Goal: Transaction & Acquisition: Book appointment/travel/reservation

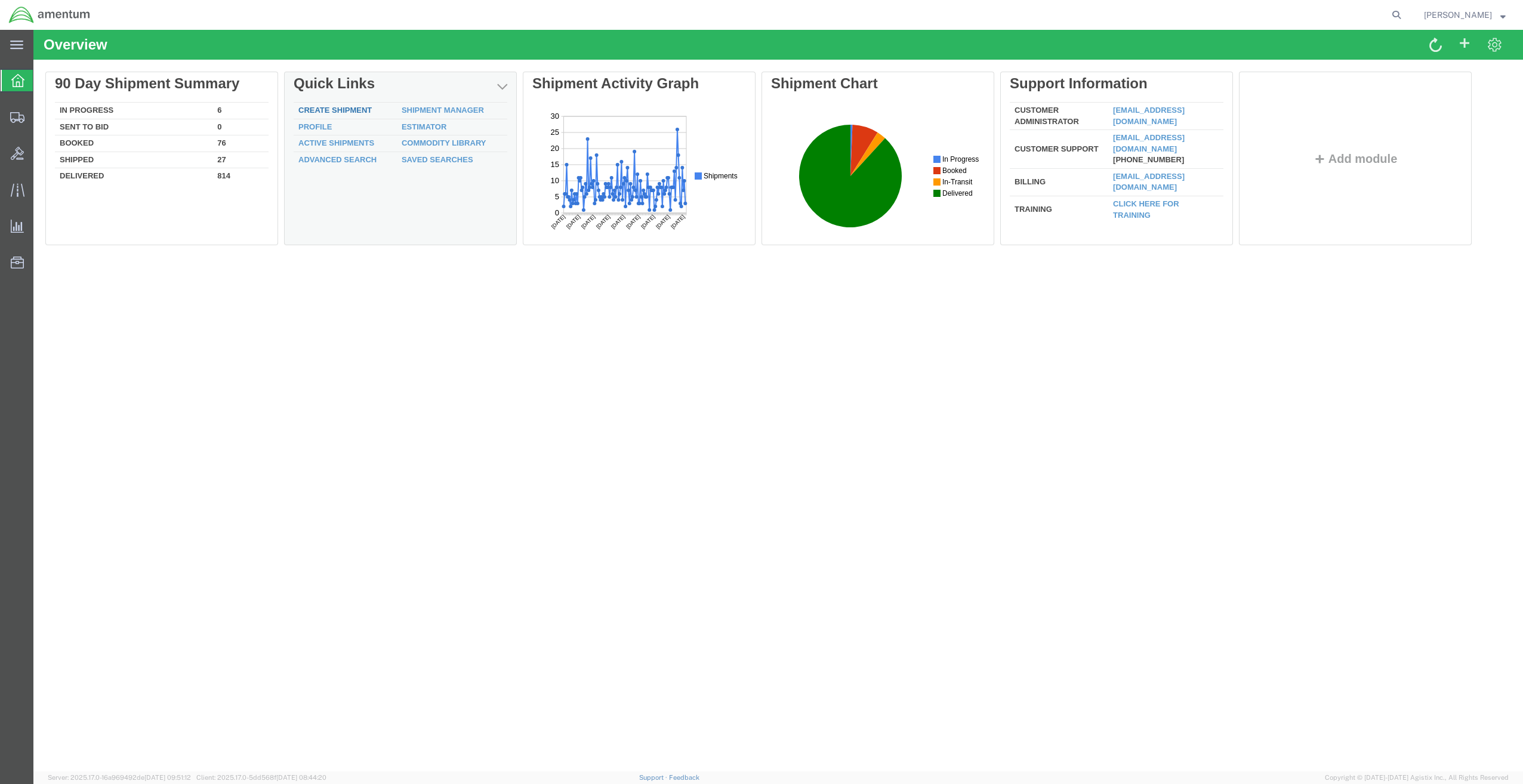
click at [339, 109] on link "Create Shipment" at bounding box center [334, 110] width 73 height 9
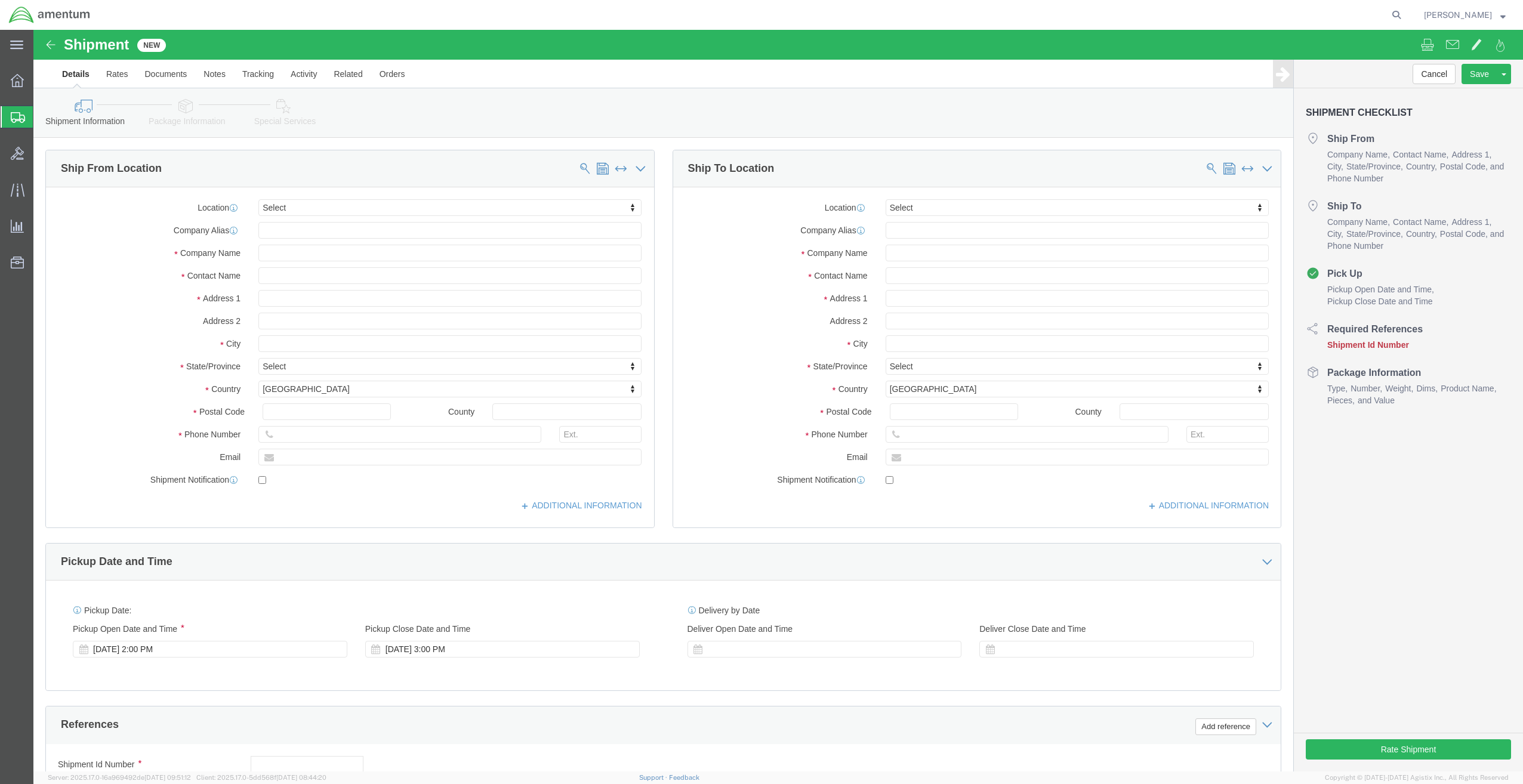
select select
click input "text"
type input "Microcut"
type input "[PERSON_NAME]"
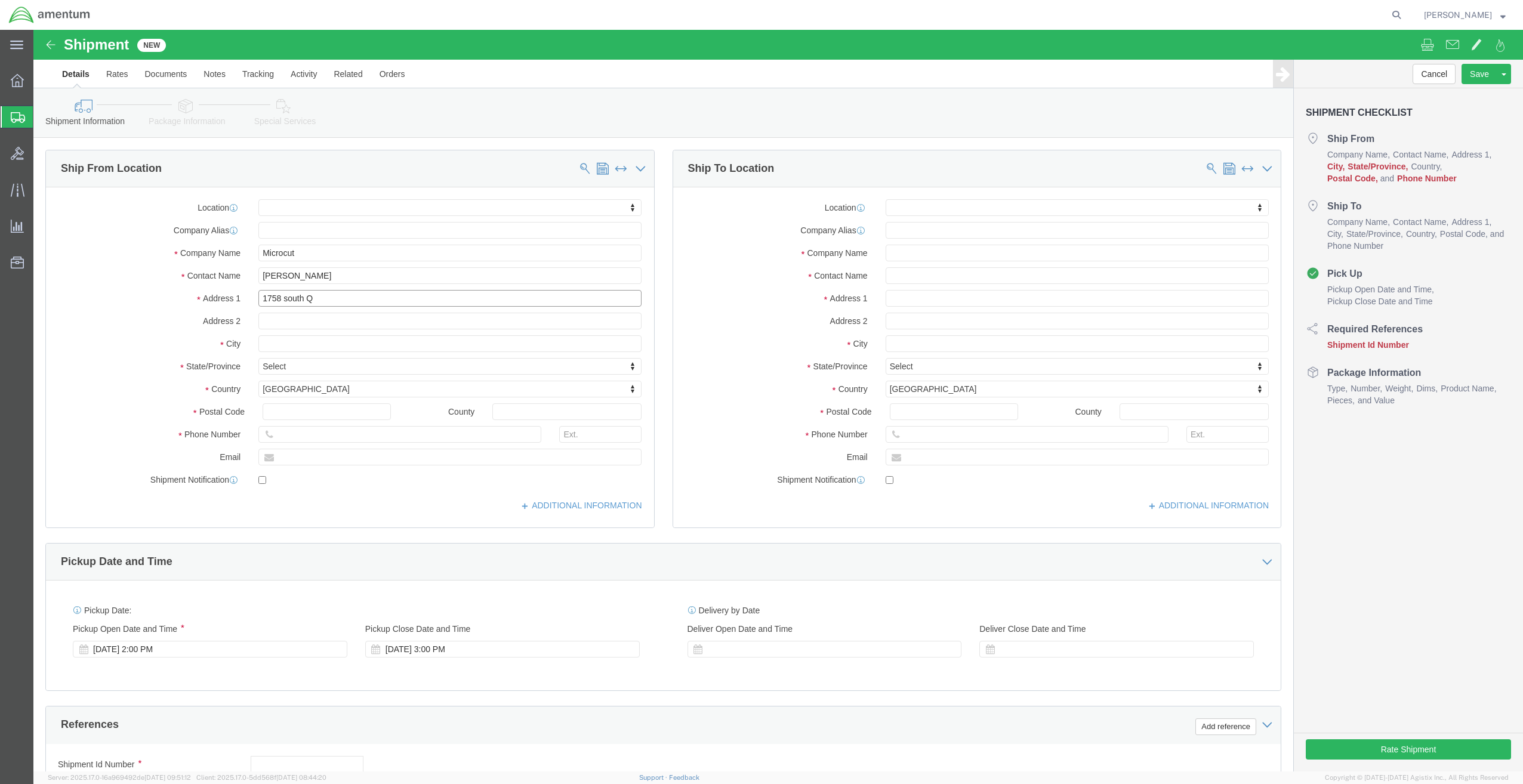
type input "[STREET_ADDRESS]"
select select
click input "text"
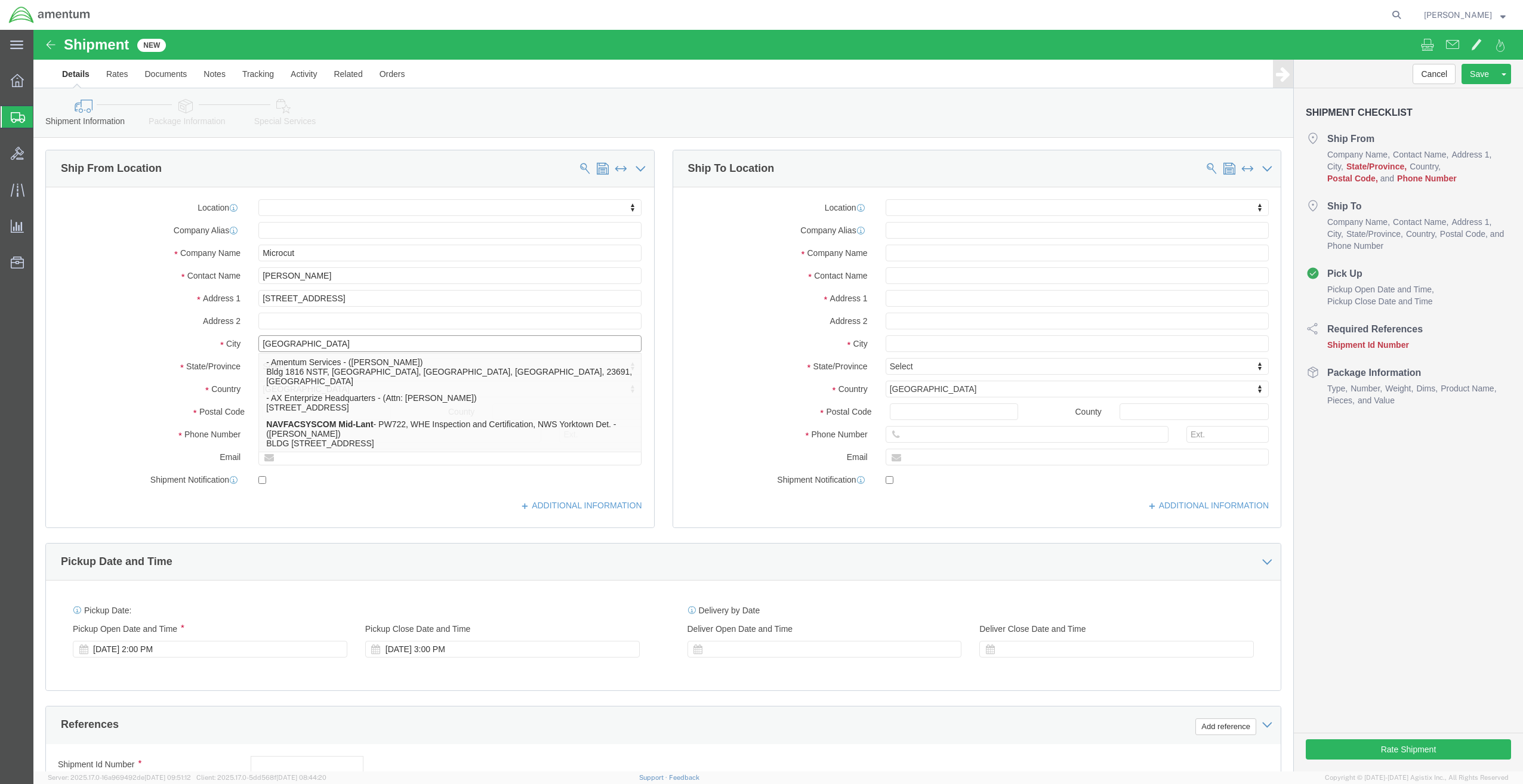
type input "[GEOGRAPHIC_DATA]"
select select
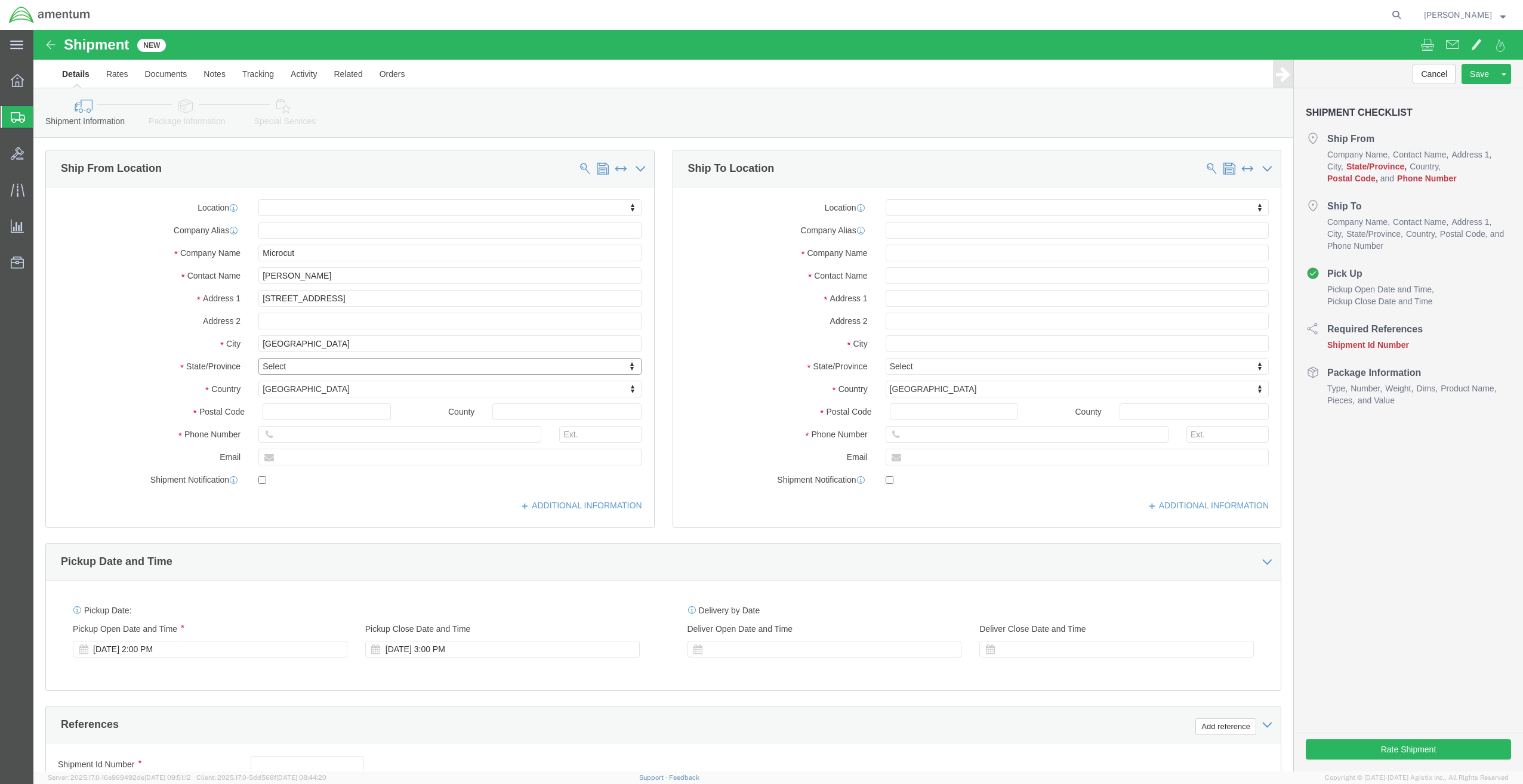
type input "p"
drag, startPoint x: 257, startPoint y: 464, endPoint x: 257, endPoint y: 451, distance: 13.0
select select
select select "PA"
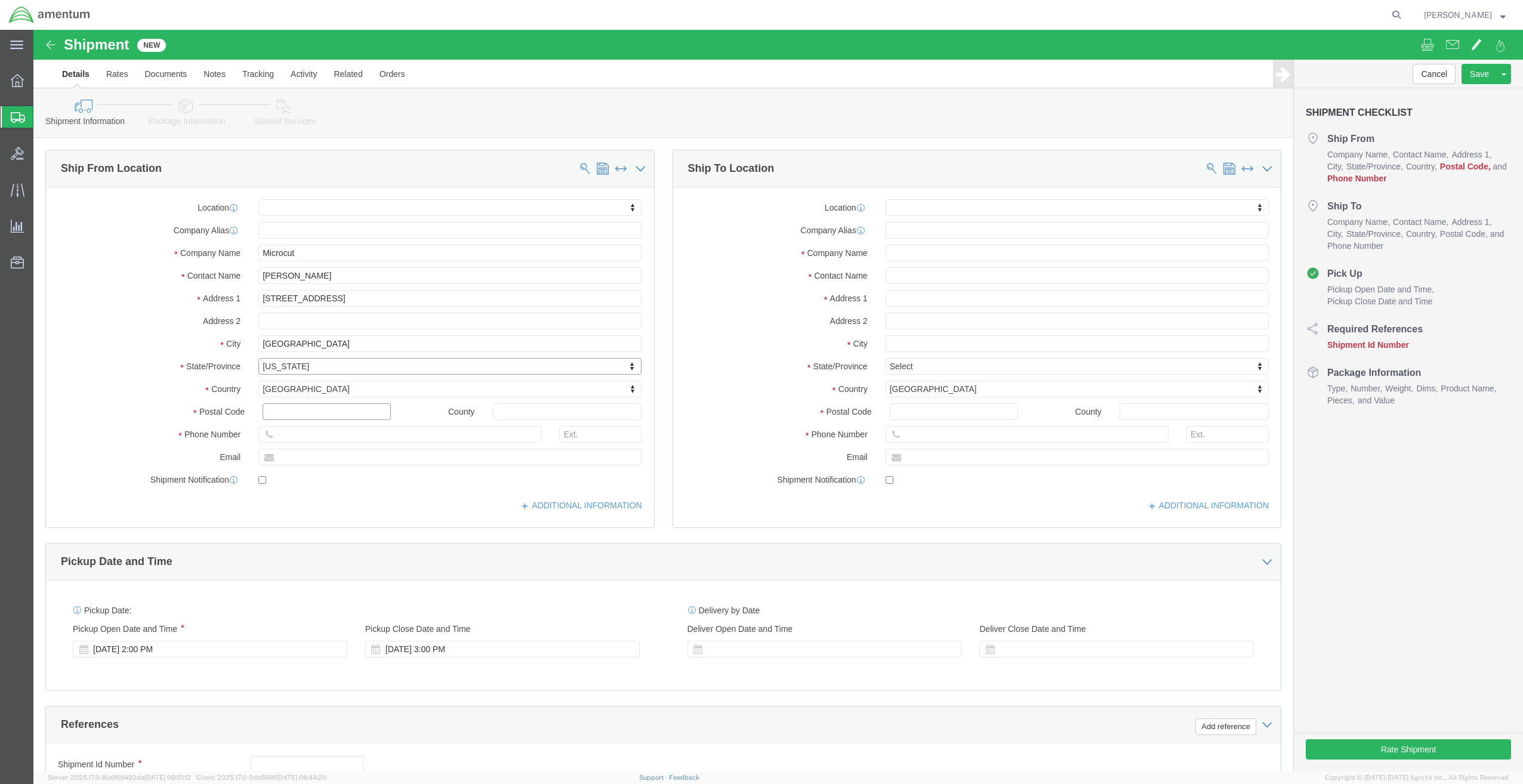
drag, startPoint x: 244, startPoint y: 384, endPoint x: 254, endPoint y: 381, distance: 10.4
click input "text"
type input "17403"
select select
click input "text"
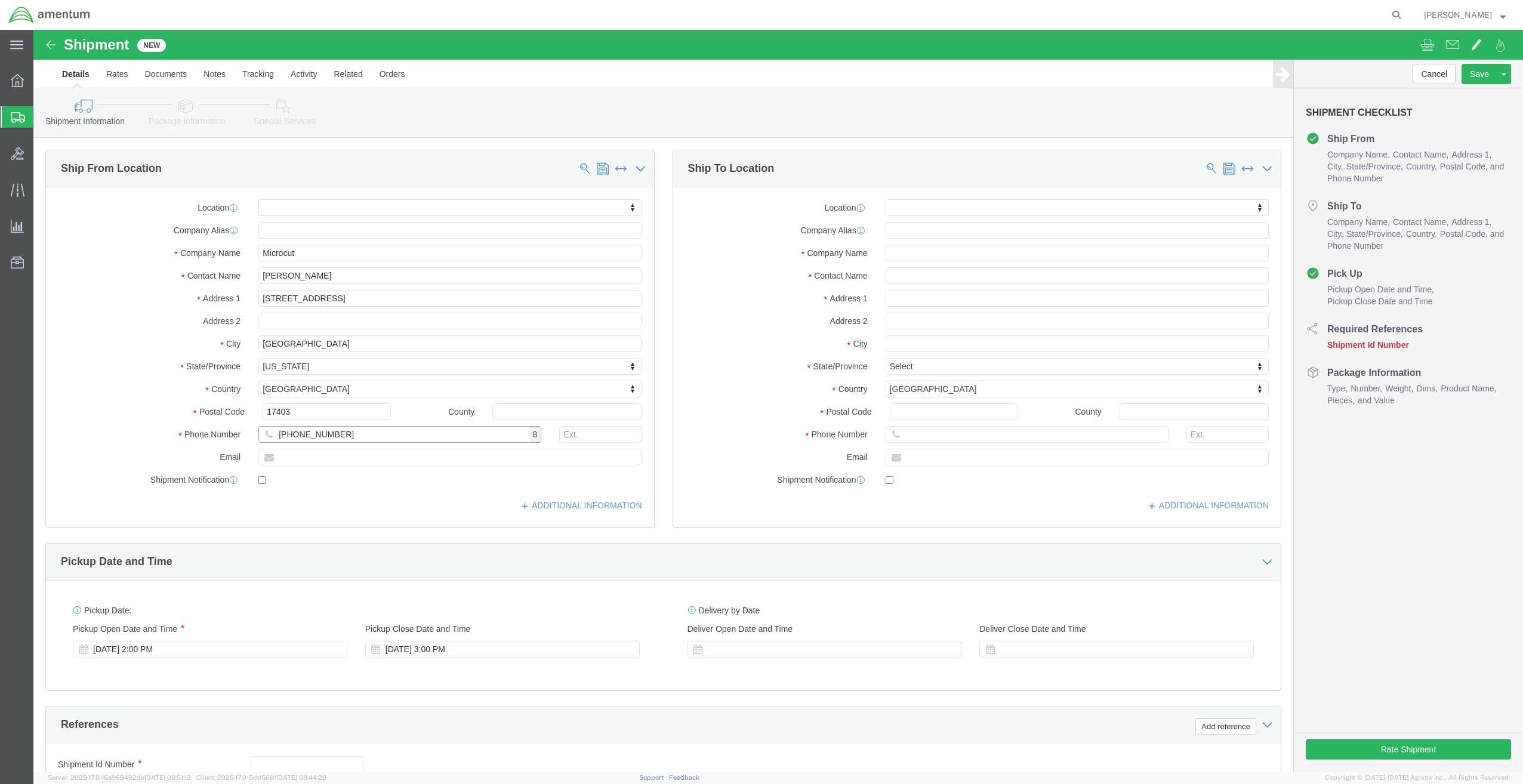
type input "[PHONE_NUMBER]"
drag, startPoint x: 267, startPoint y: 432, endPoint x: 273, endPoint y: 433, distance: 6.1
click input "text"
type input "[EMAIL_ADDRESS][DOMAIN_NAME]"
checkbox input "true"
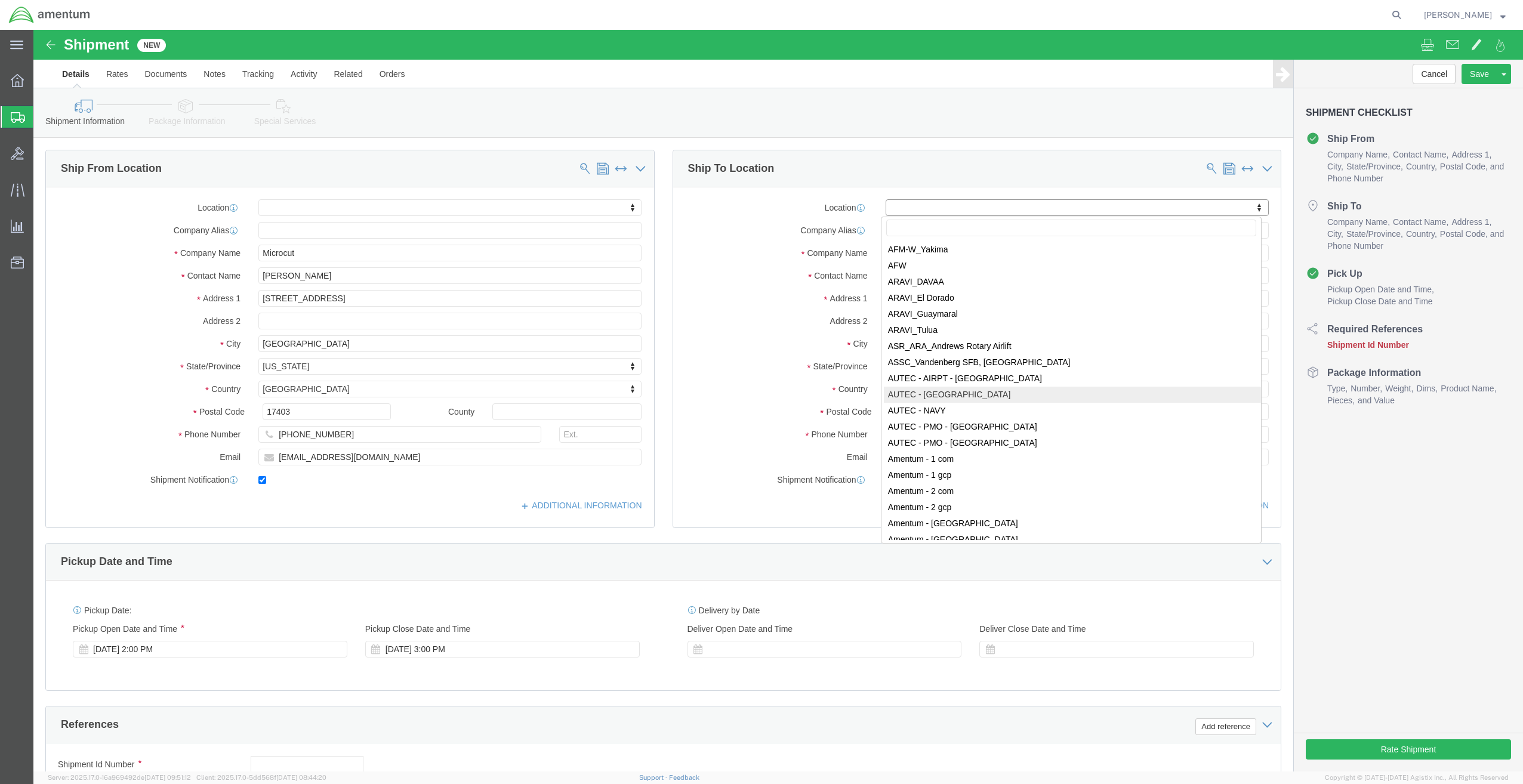
scroll to position [1849, 0]
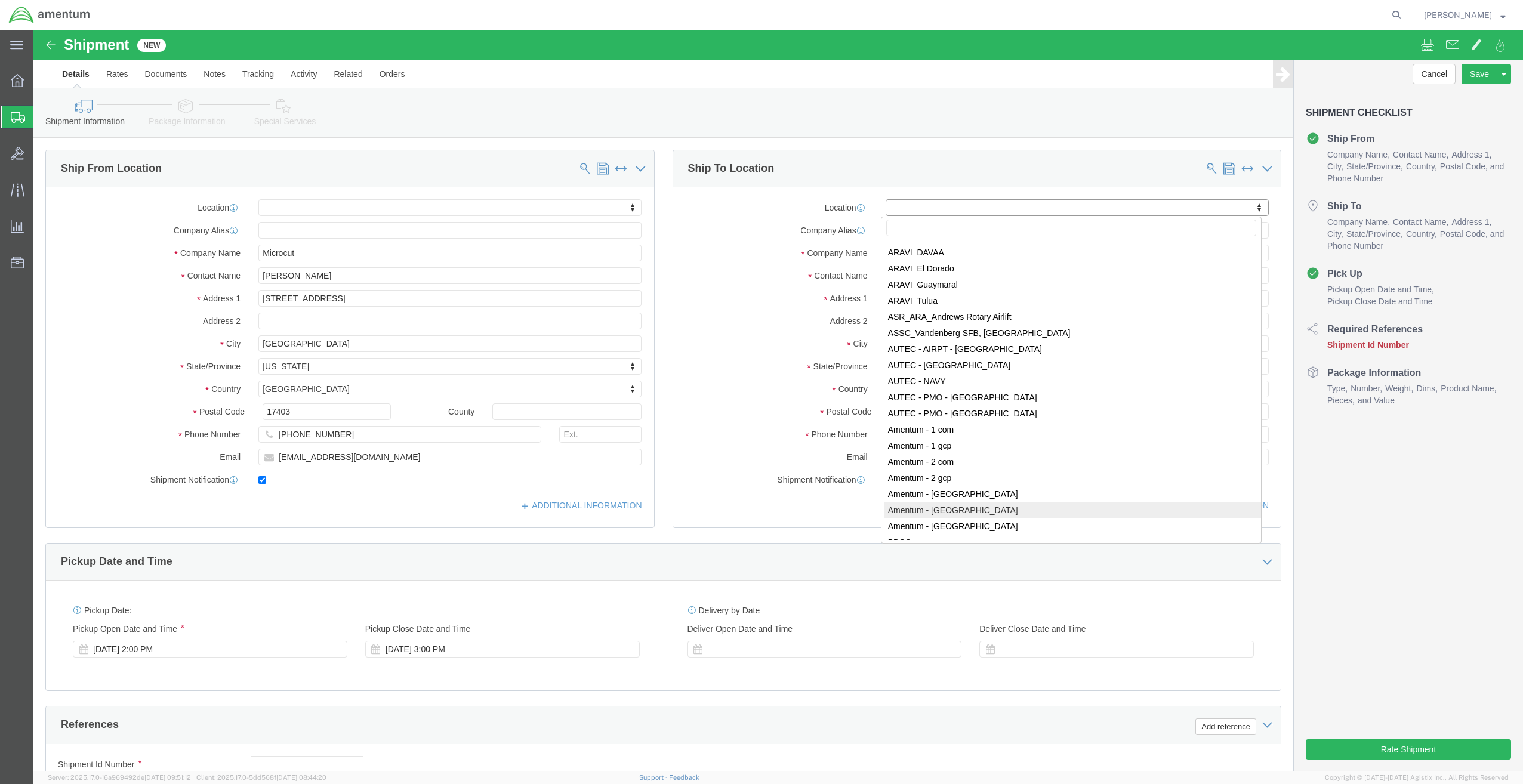
select select "56711"
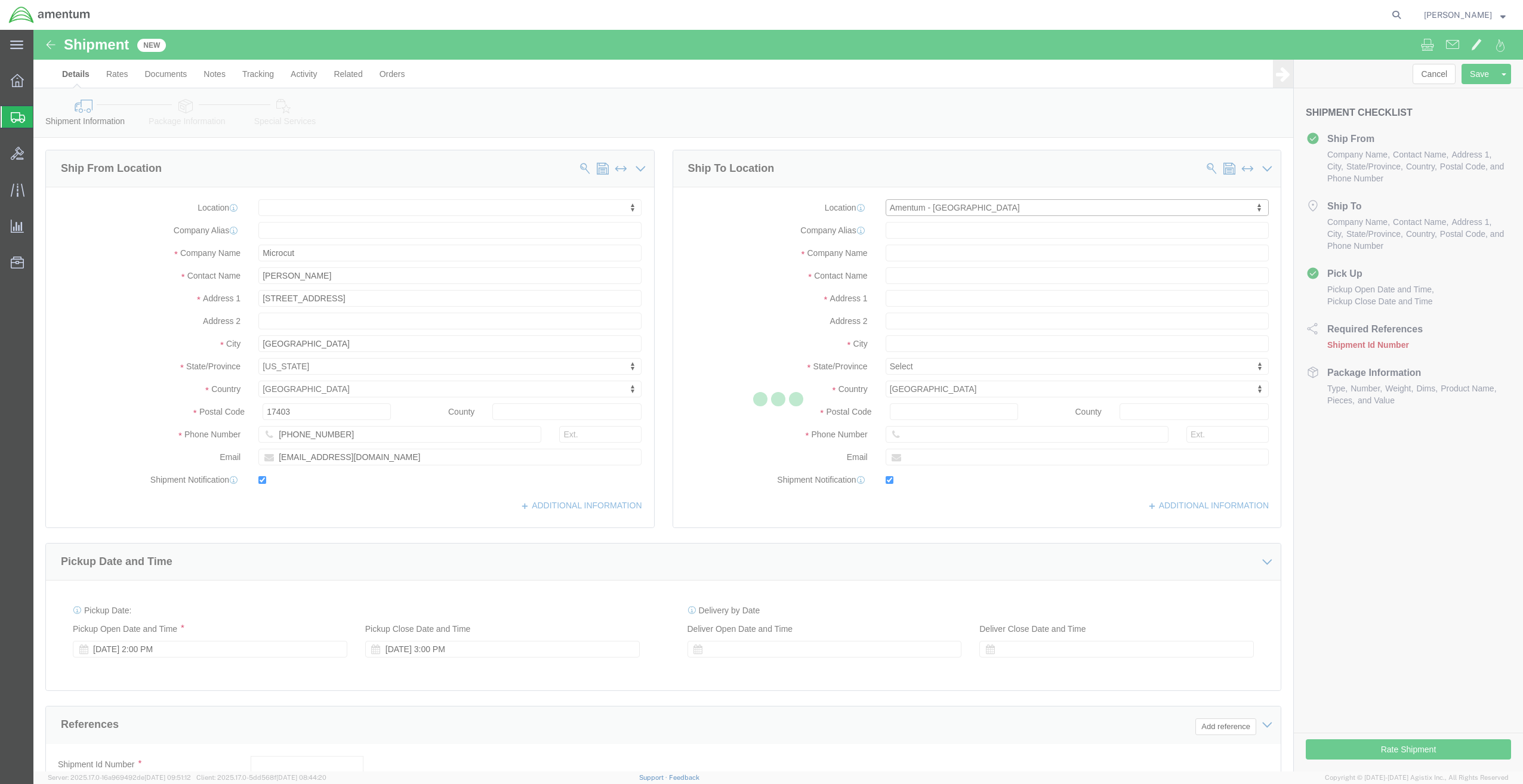
type input "Amentum Services, Inc"
type input "[PERSON_NAME]"
type input "[STREET_ADDRESS][PERSON_NAME]"
type input "Suite 214-S"
type input "[GEOGRAPHIC_DATA]"
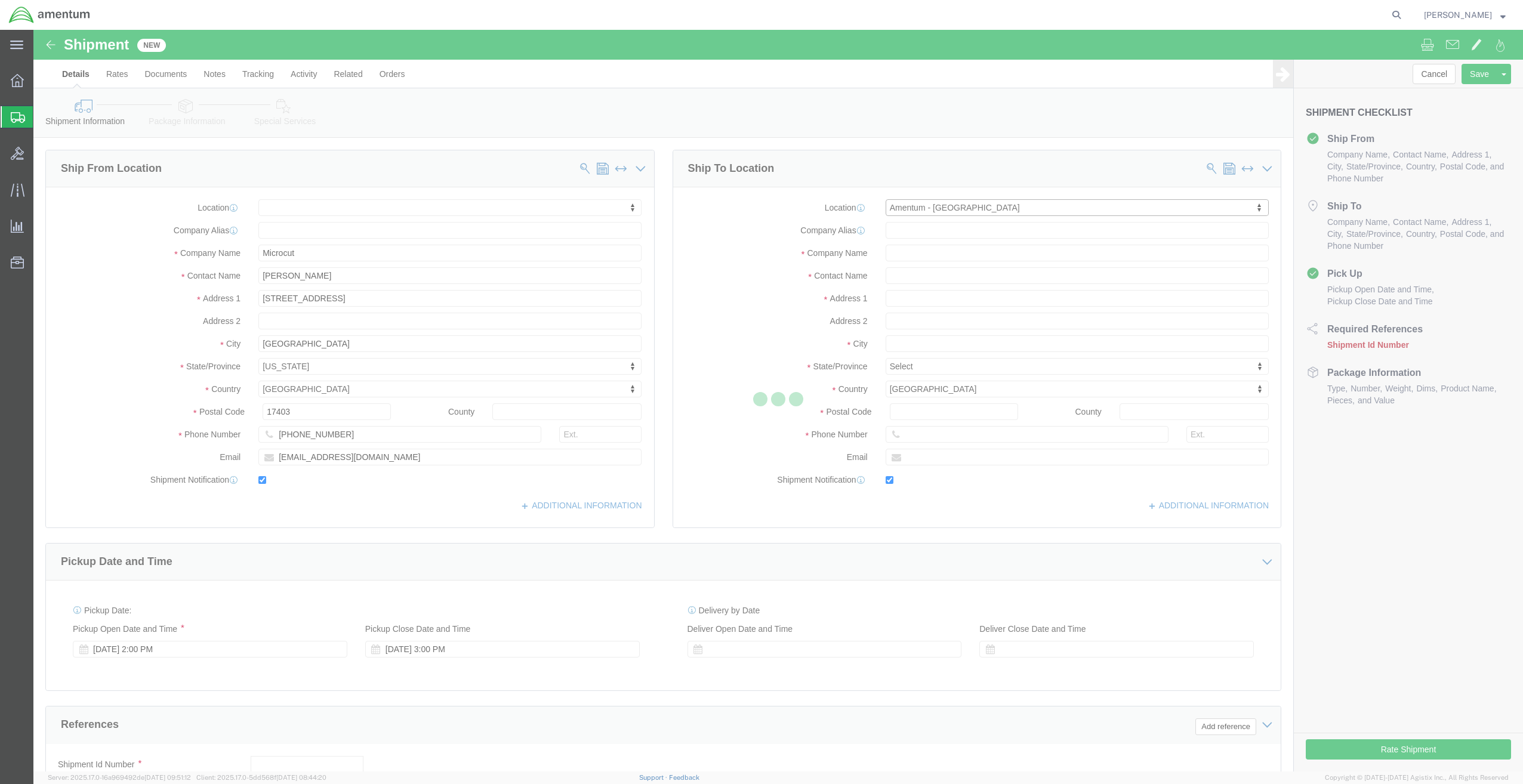
type input "21754"
type input "[PHONE_NUMBER]"
type input "[PERSON_NAME][EMAIL_ADDRESS][PERSON_NAME][DOMAIN_NAME]"
checkbox input "true"
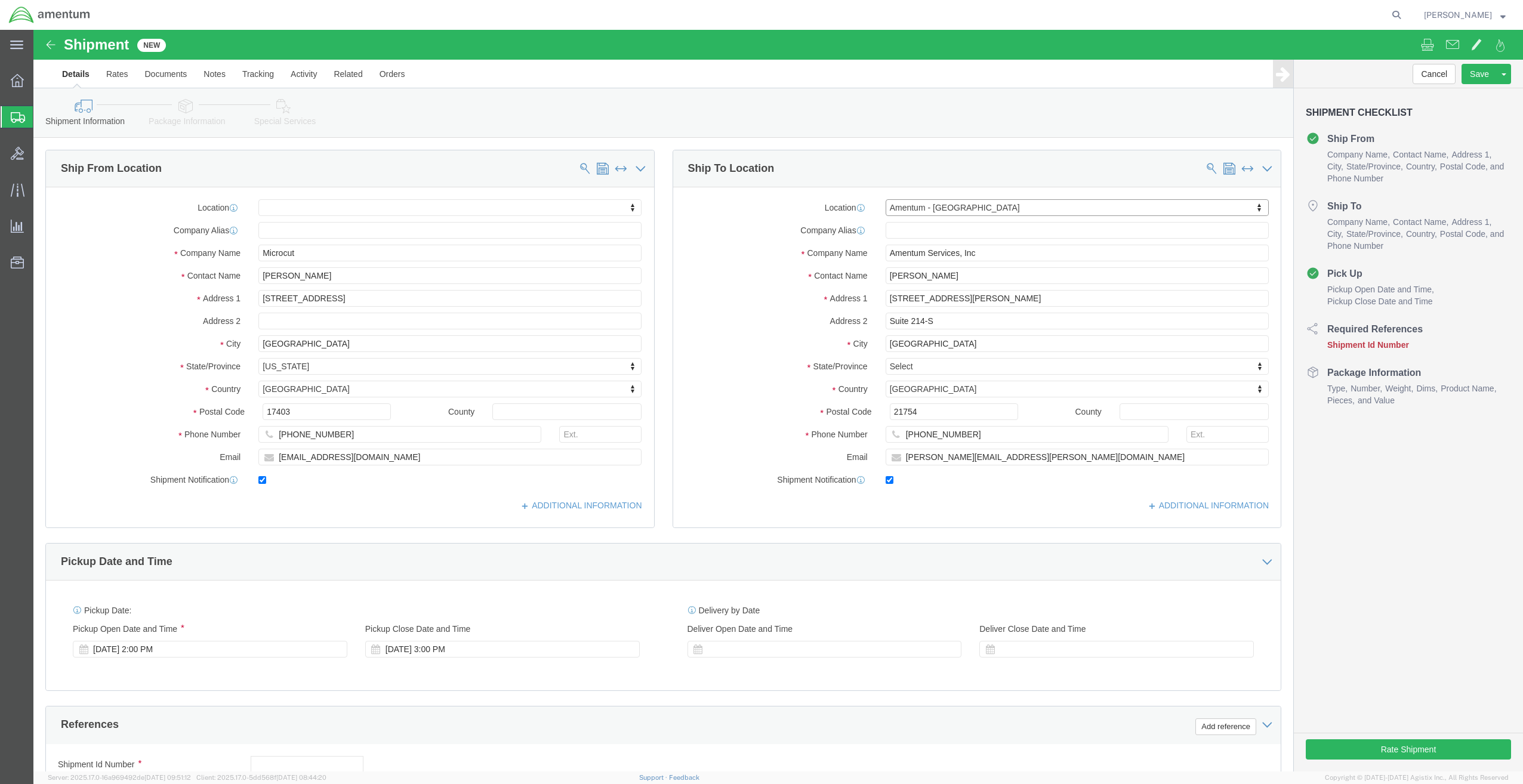
select select "MD"
click div "[DATE] 3:00 PM"
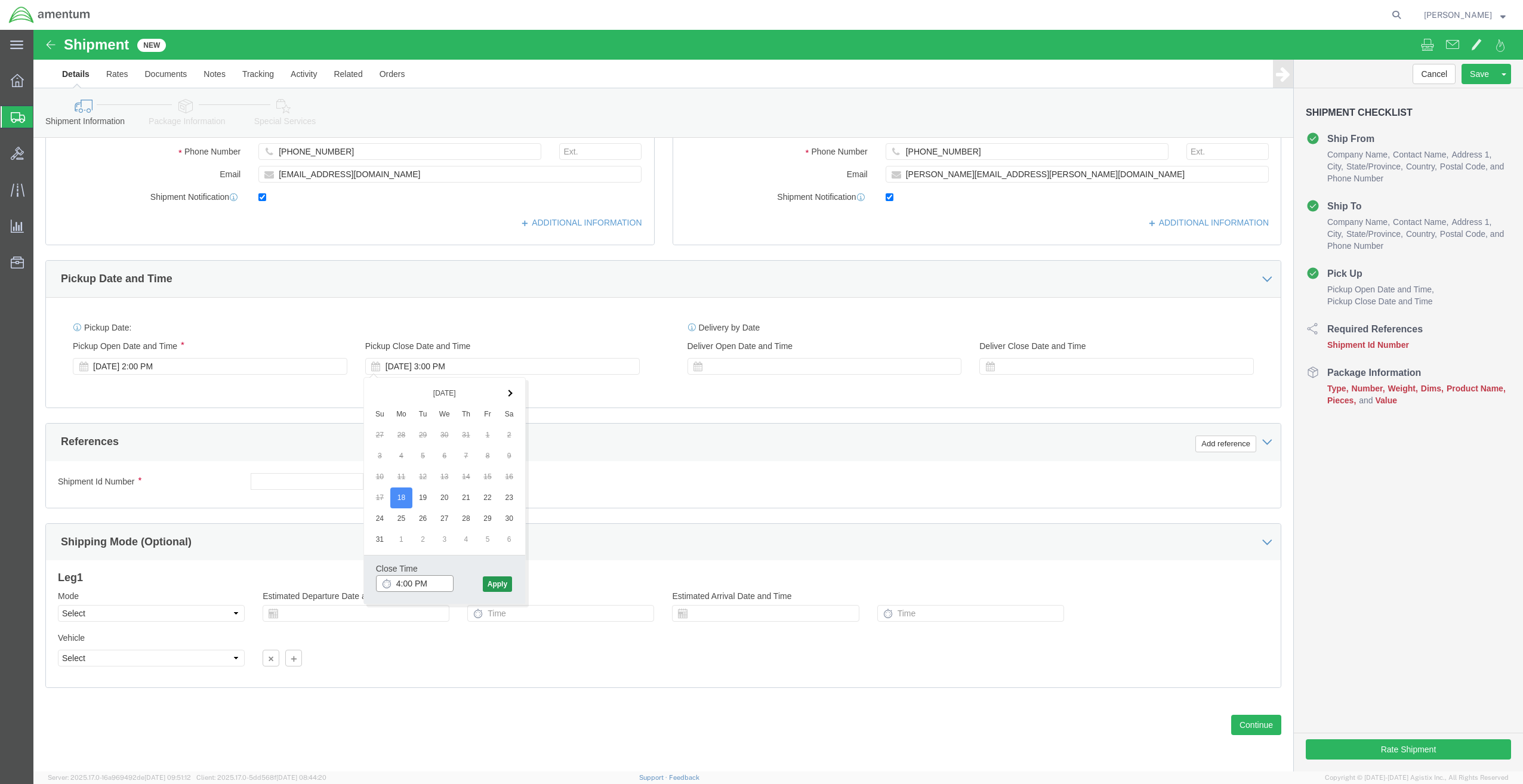
type input "4:00 PM"
click button "Apply"
click div
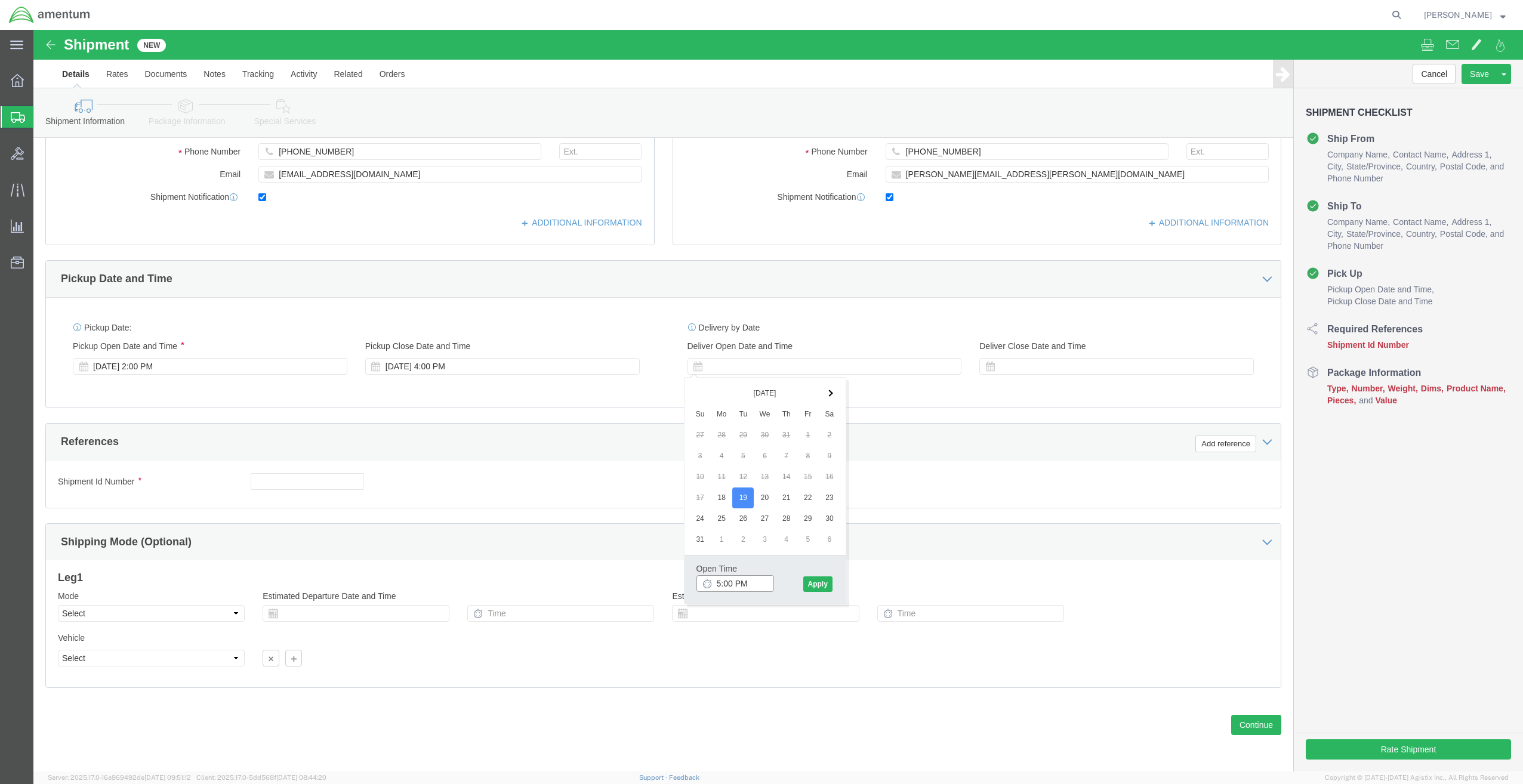
click input "5:00 PM"
type input "7:00 AM"
click button "Apply"
click div
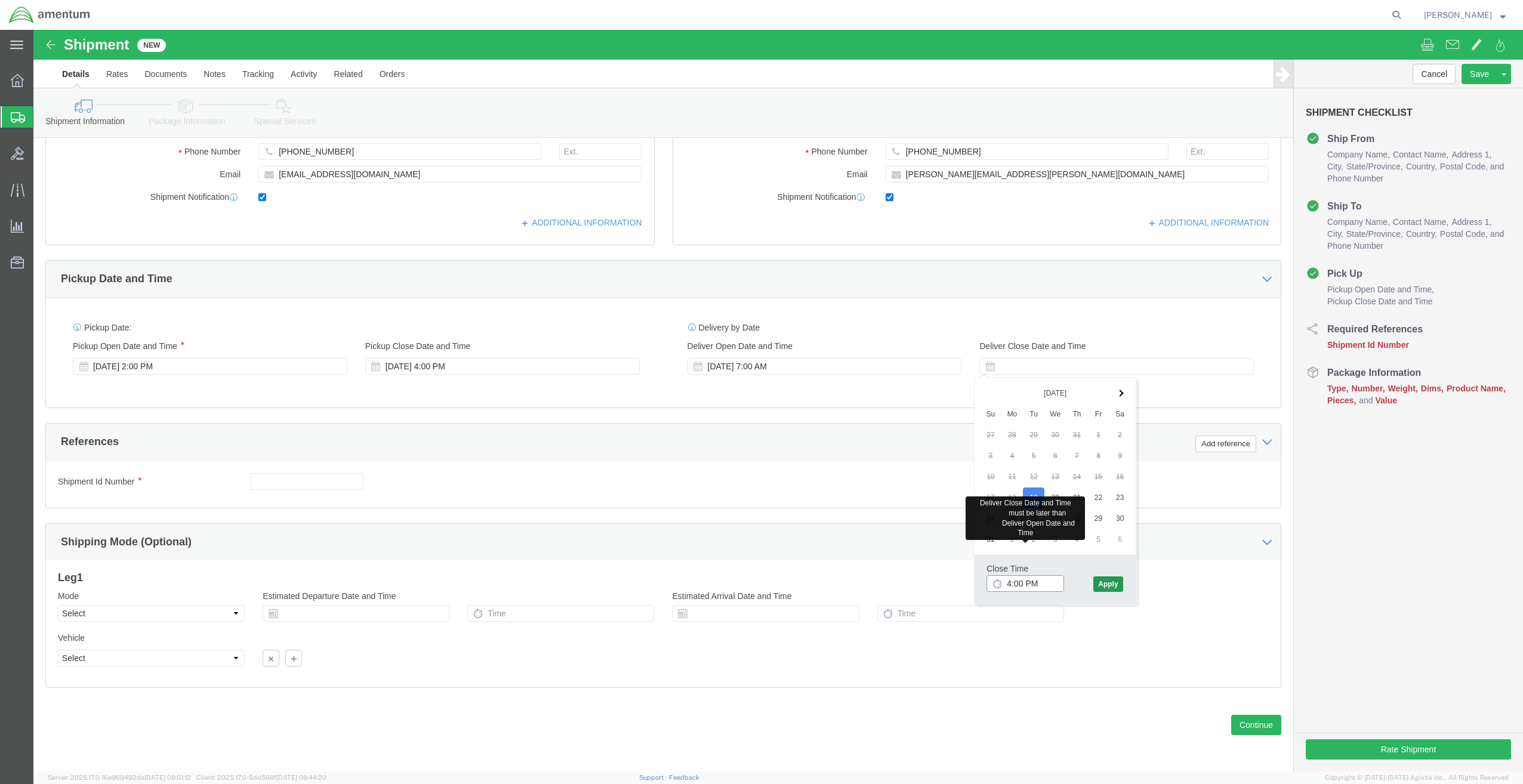
type input "4:00 PM"
click button "Apply"
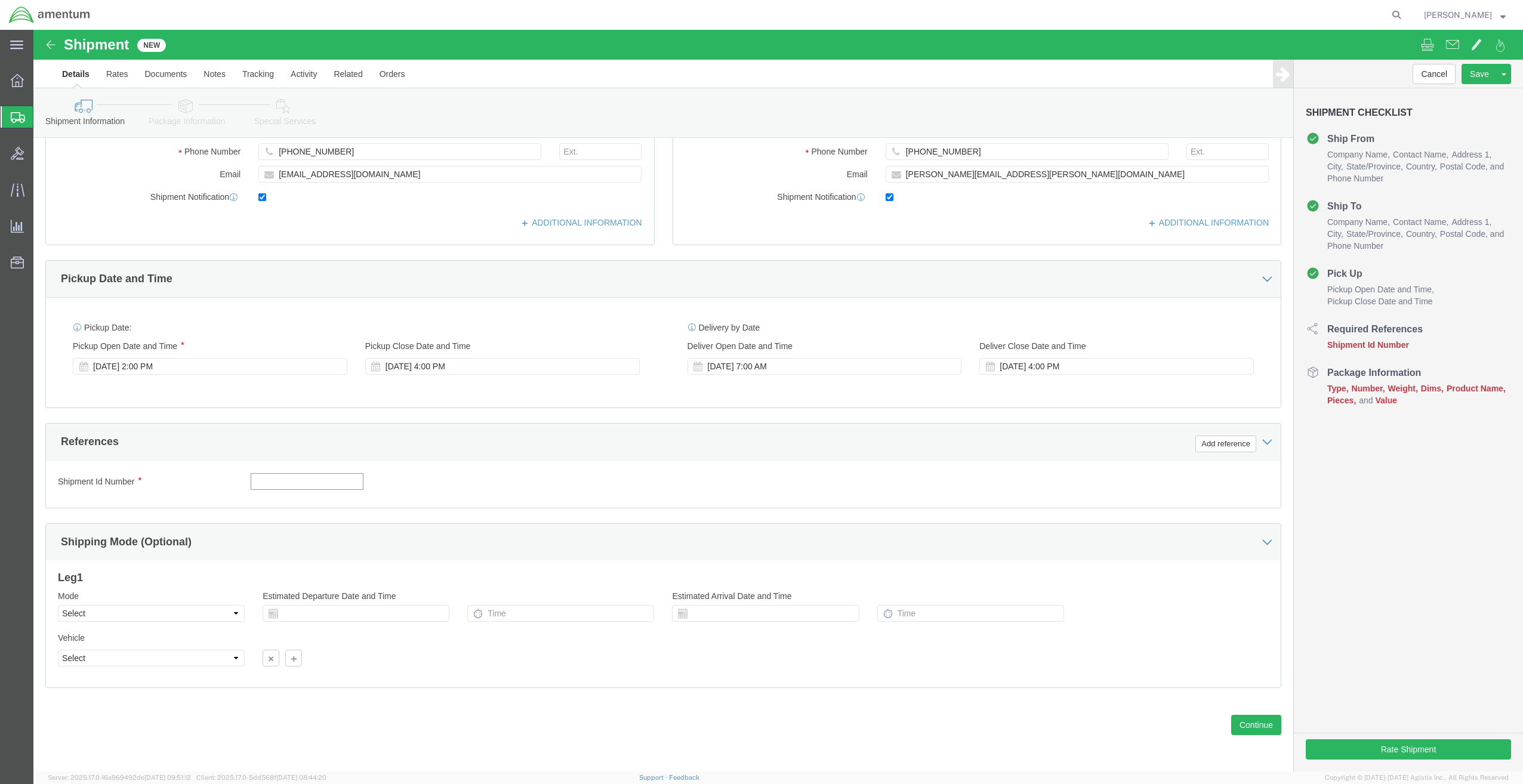
drag, startPoint x: 229, startPoint y: 453, endPoint x: 206, endPoint y: 452, distance: 23.0
click input "text"
type input "SPEC0818-149"
click button "Add reference"
click select "Select Account Type Activity ID Airline Appointment Number ASN Batch Request # …"
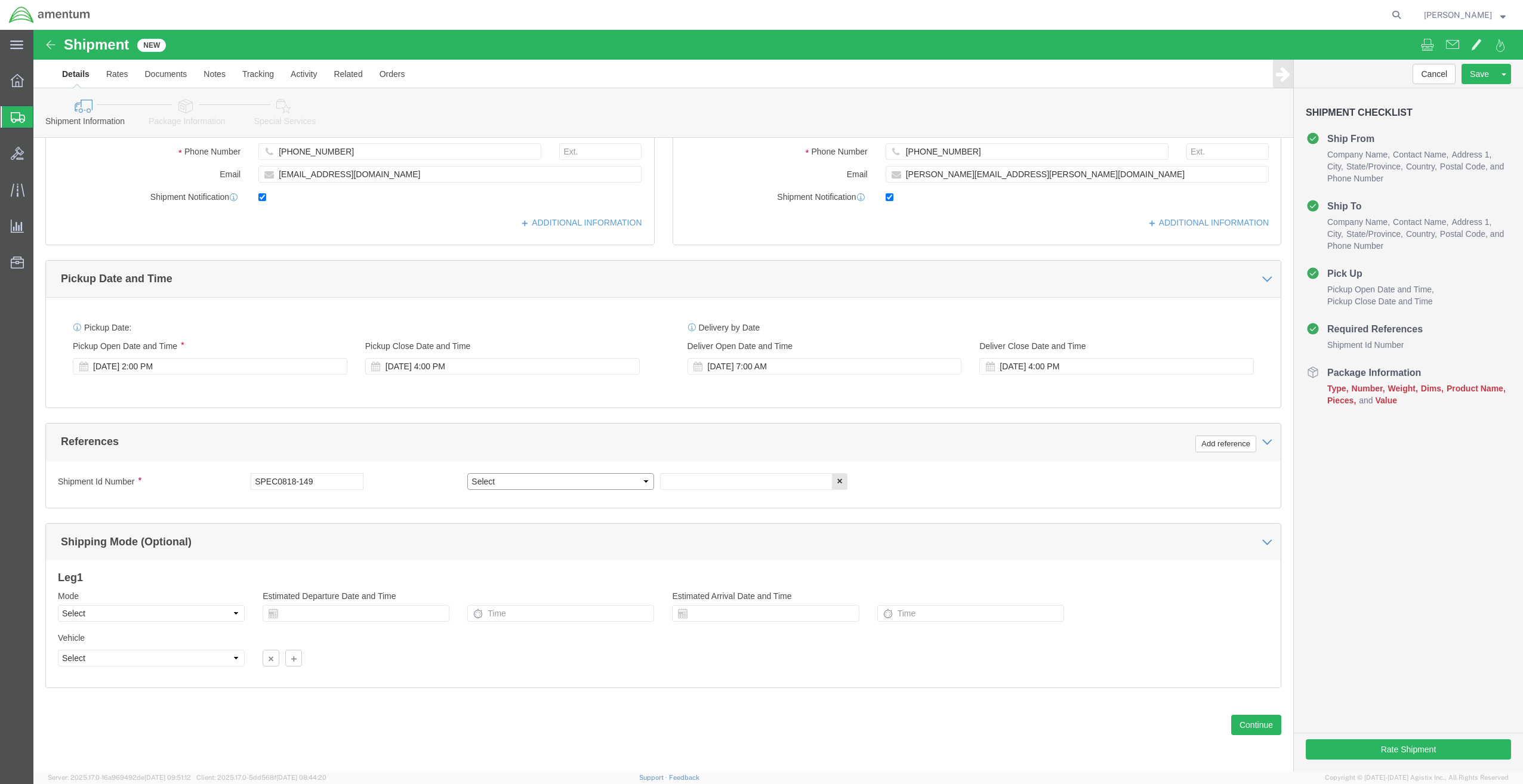
select select "PROJNUM"
click select "Select Account Type Activity ID Airline Appointment Number ASN Batch Request # …"
click icon "button"
click button "Continue"
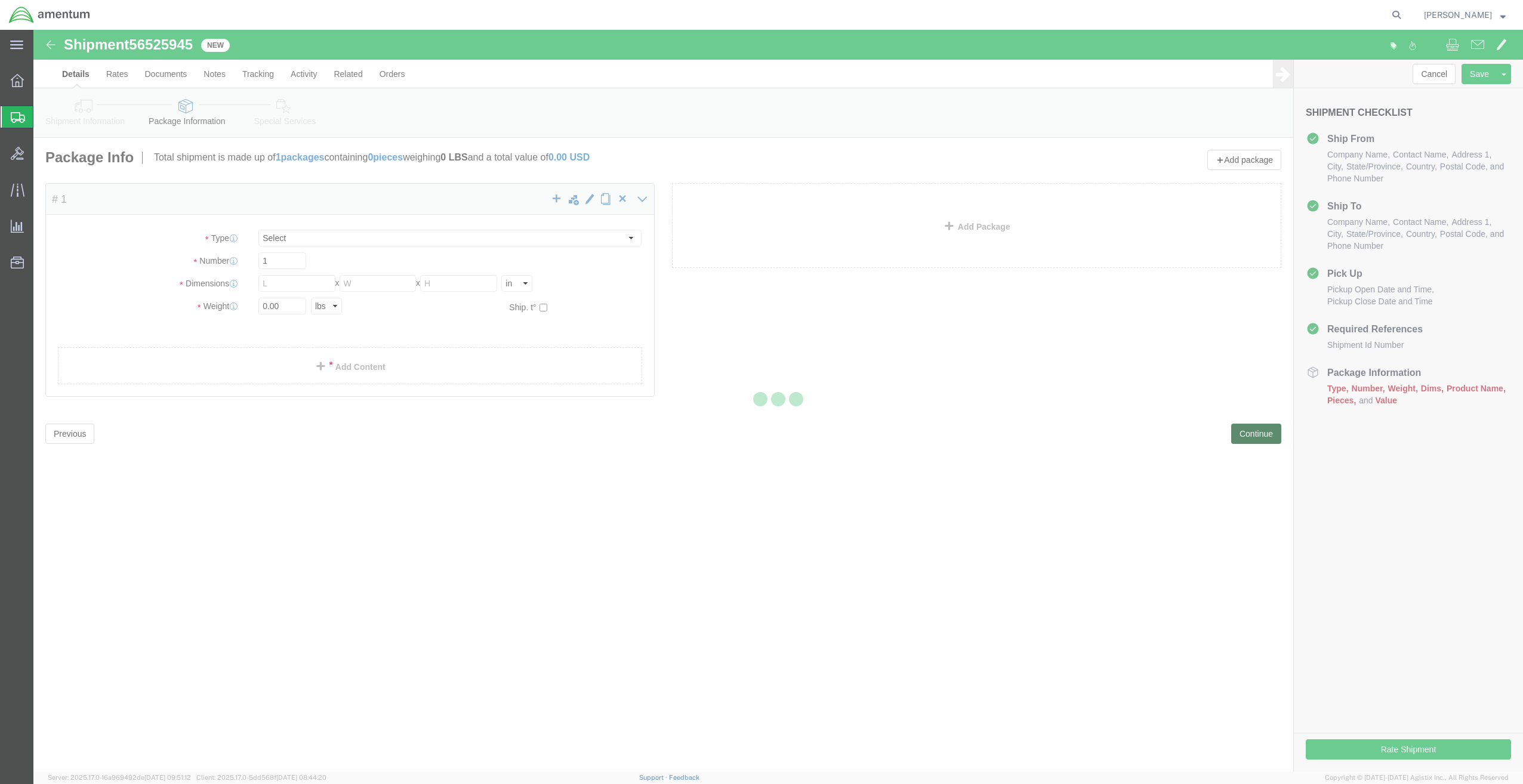
select select "CBOX"
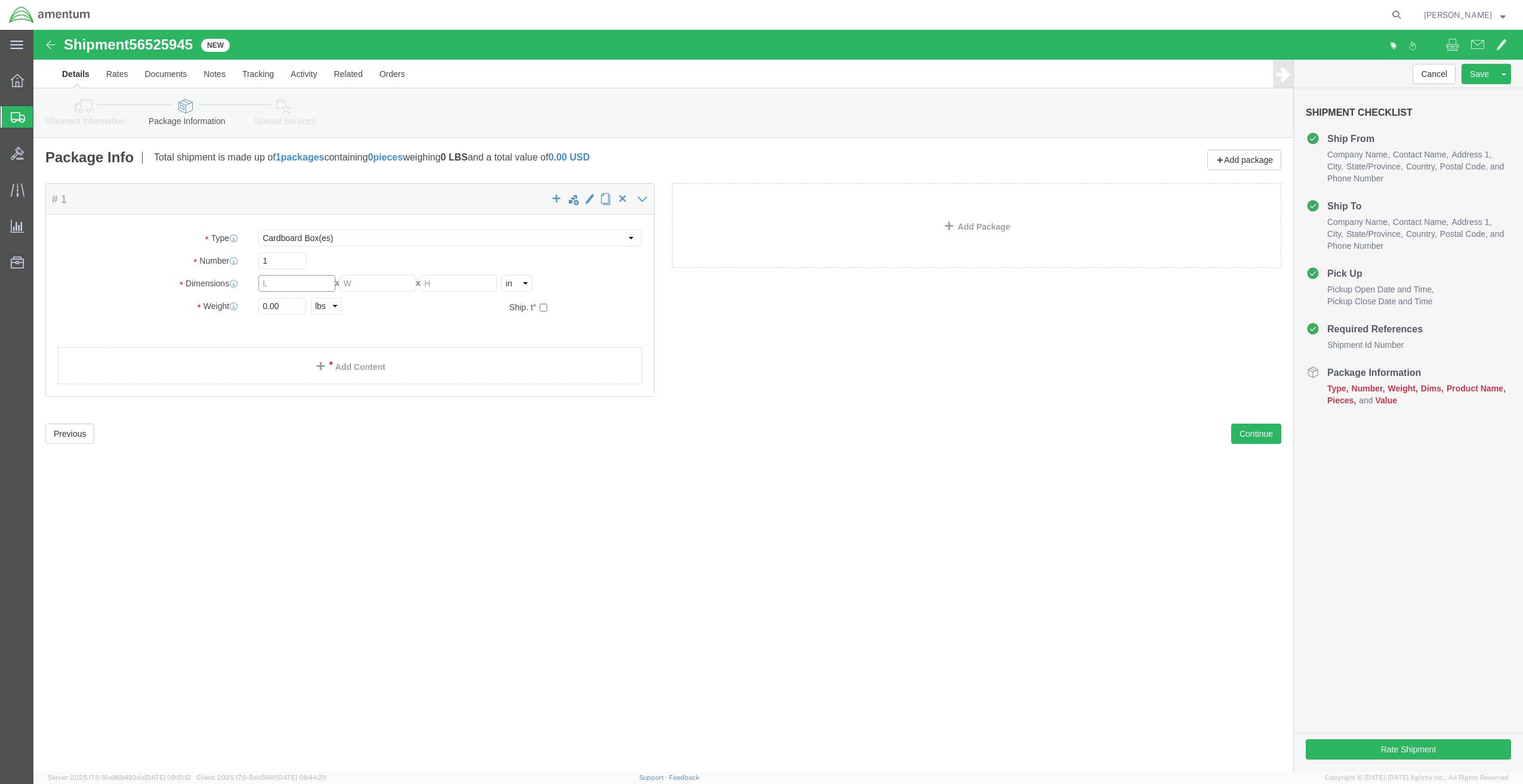
click input "text"
type input "6"
type input "4"
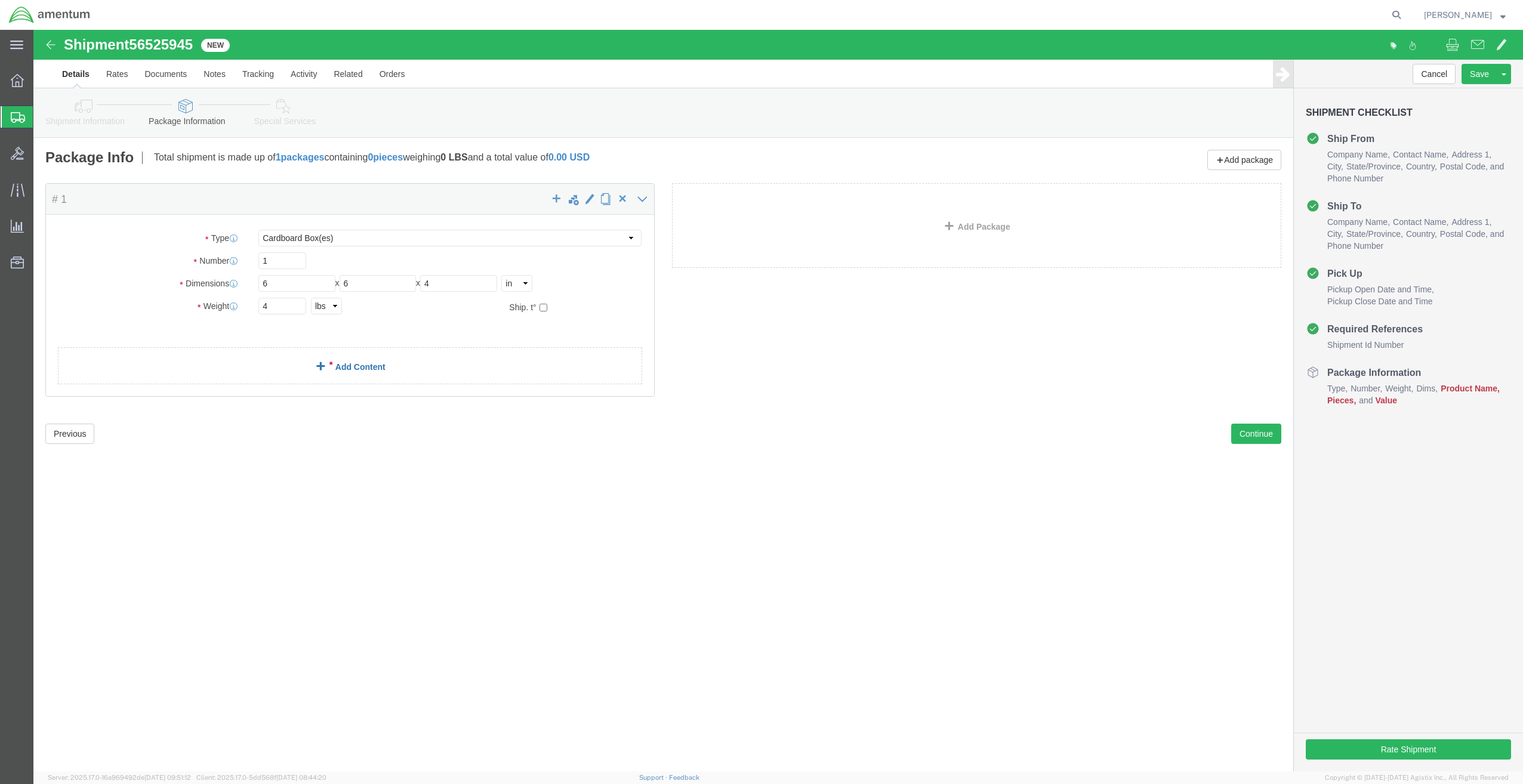
click div "Package Content # 1 x Package Type Select BCK Boxes Bale(s) Basket(s) Bolt(s) B…"
click span
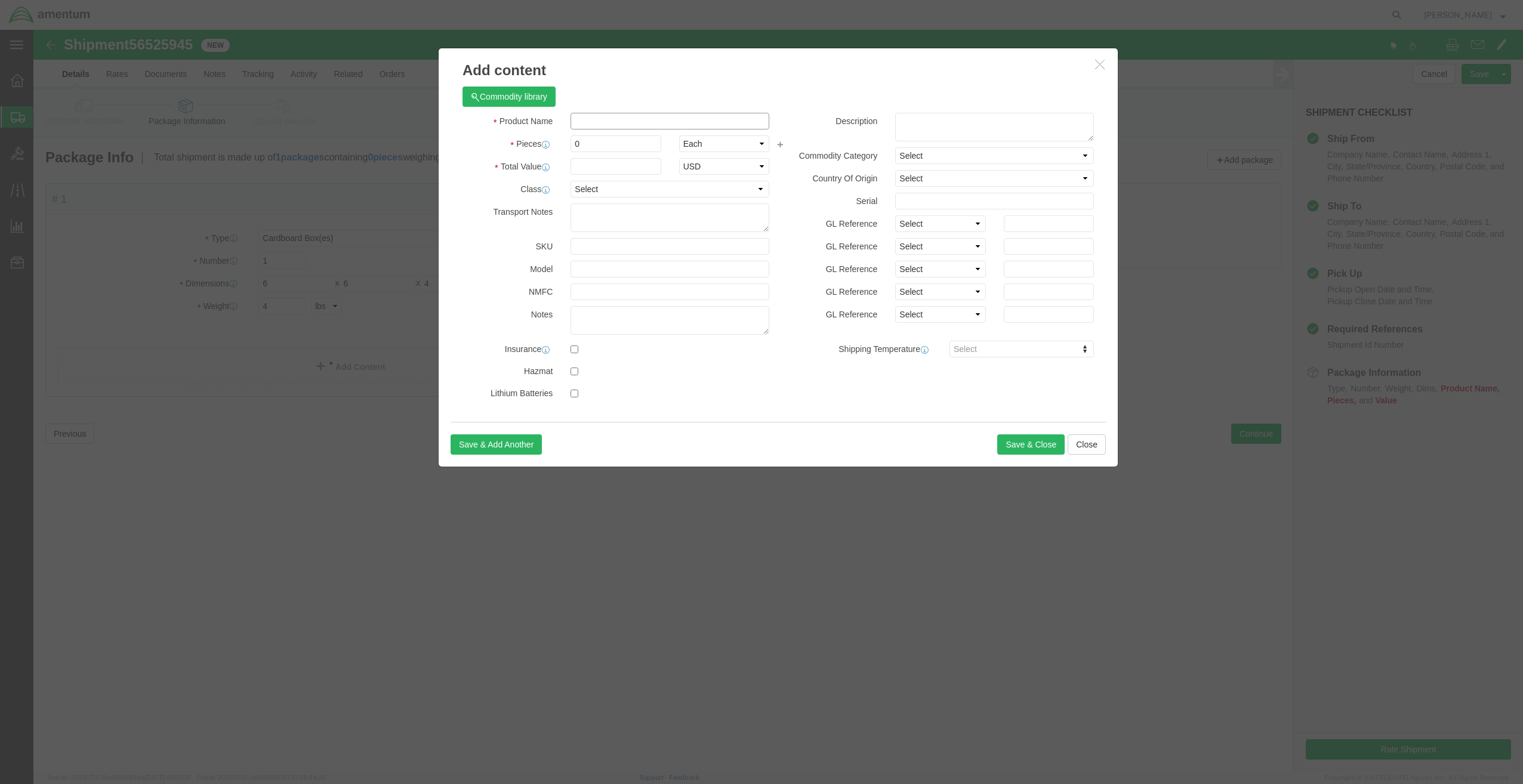
click input "text"
type input "Steel Specimens"
click input "0"
type input "10"
type input "10000"
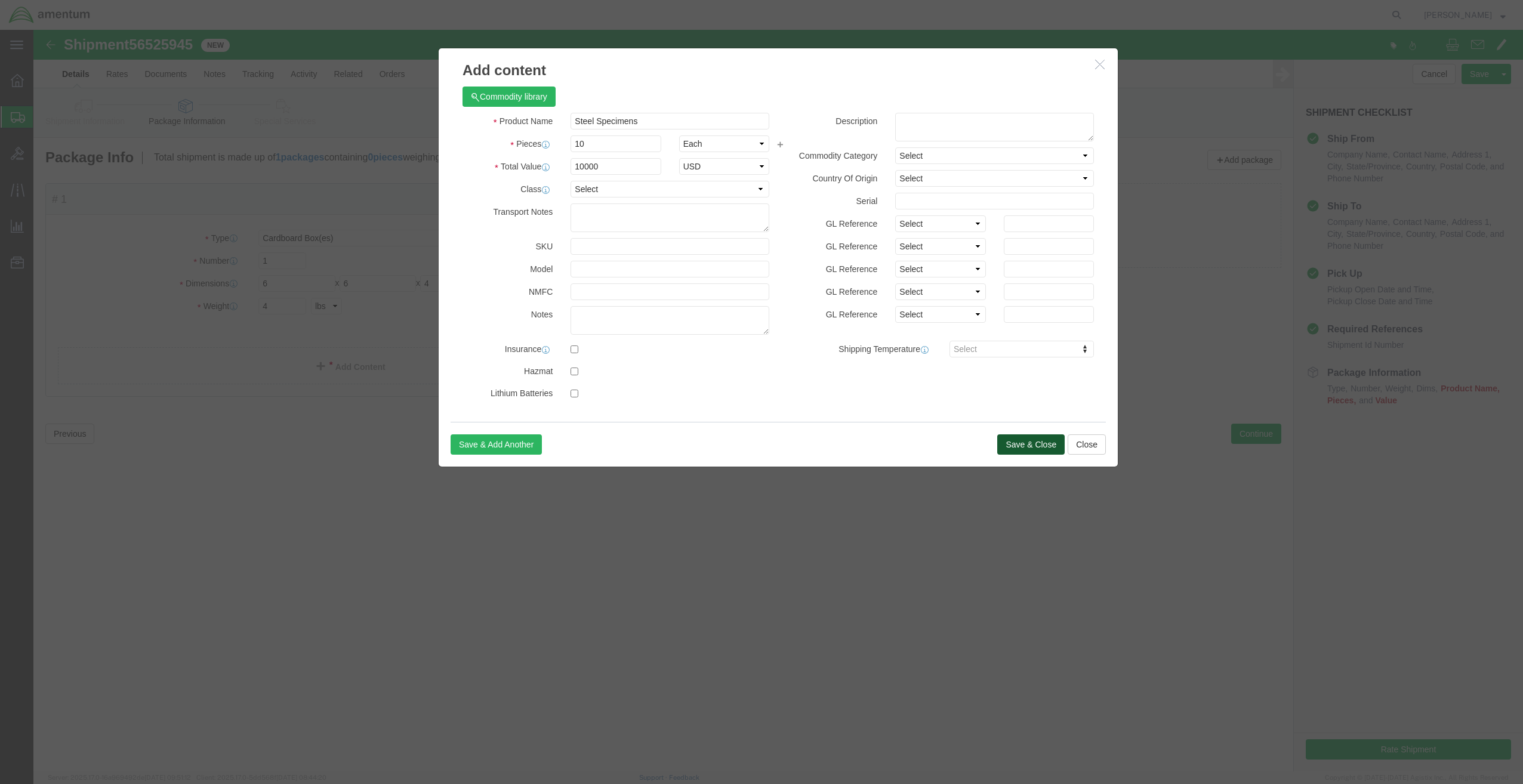
click button "Save & Close"
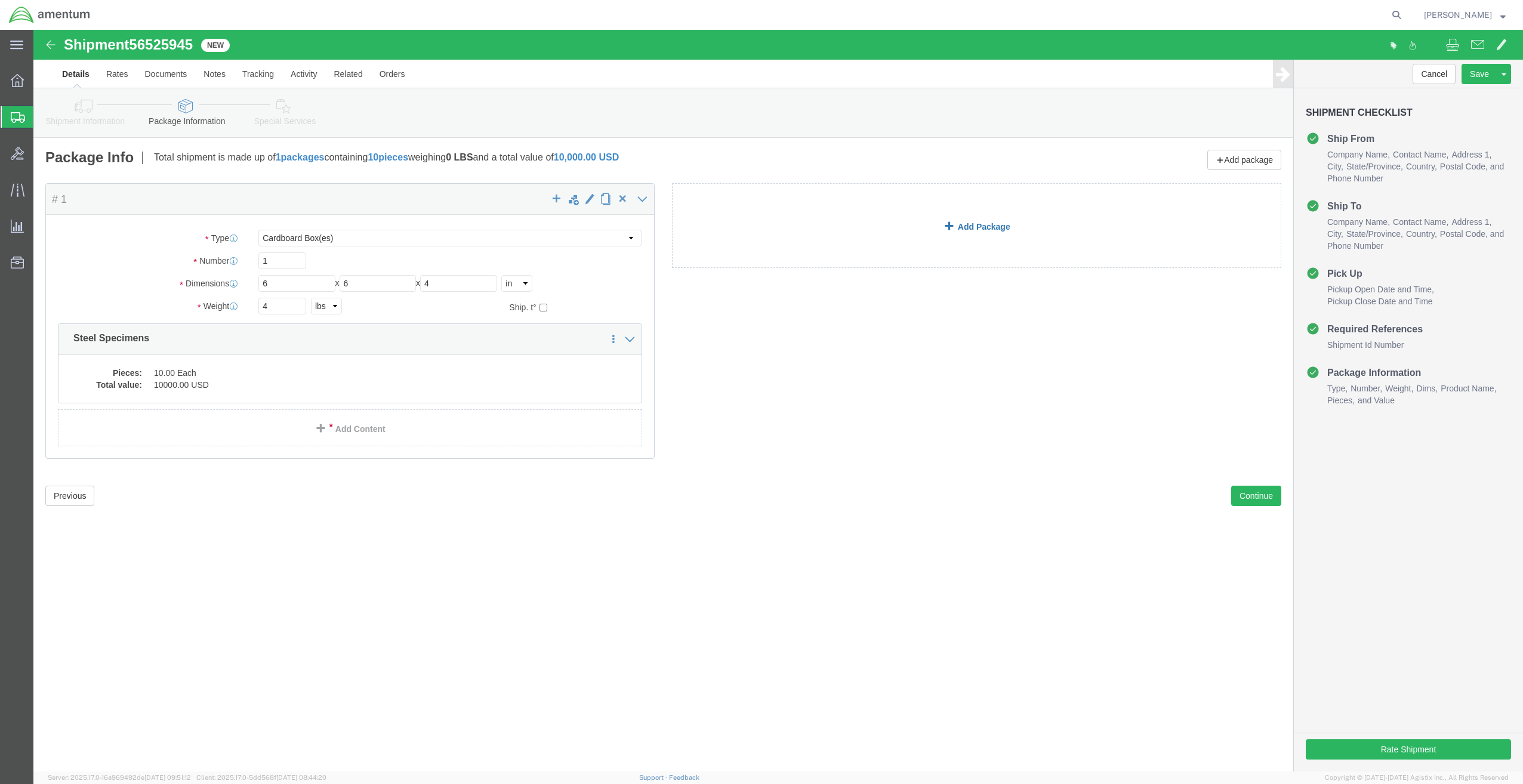
click span
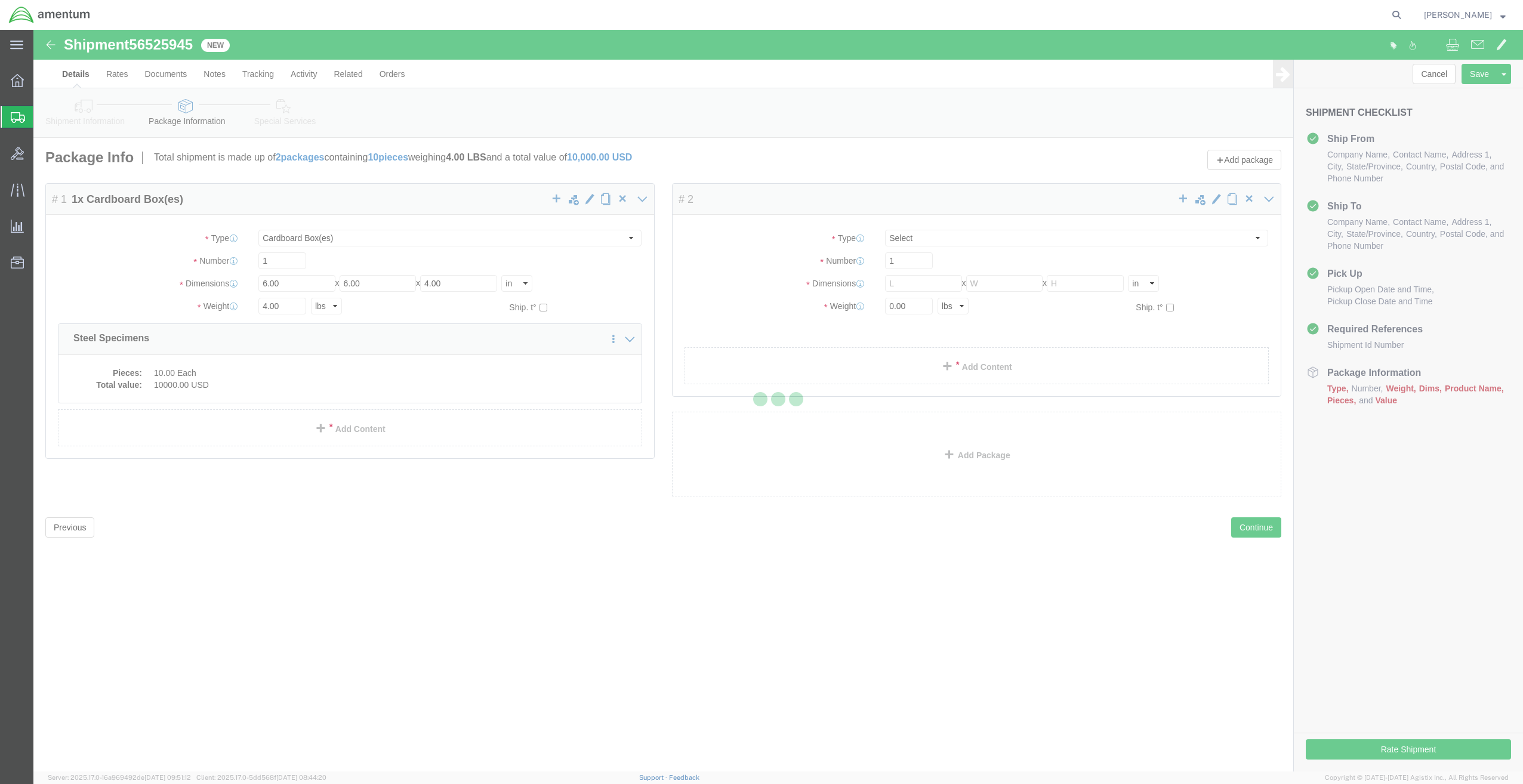
select select "CBOX"
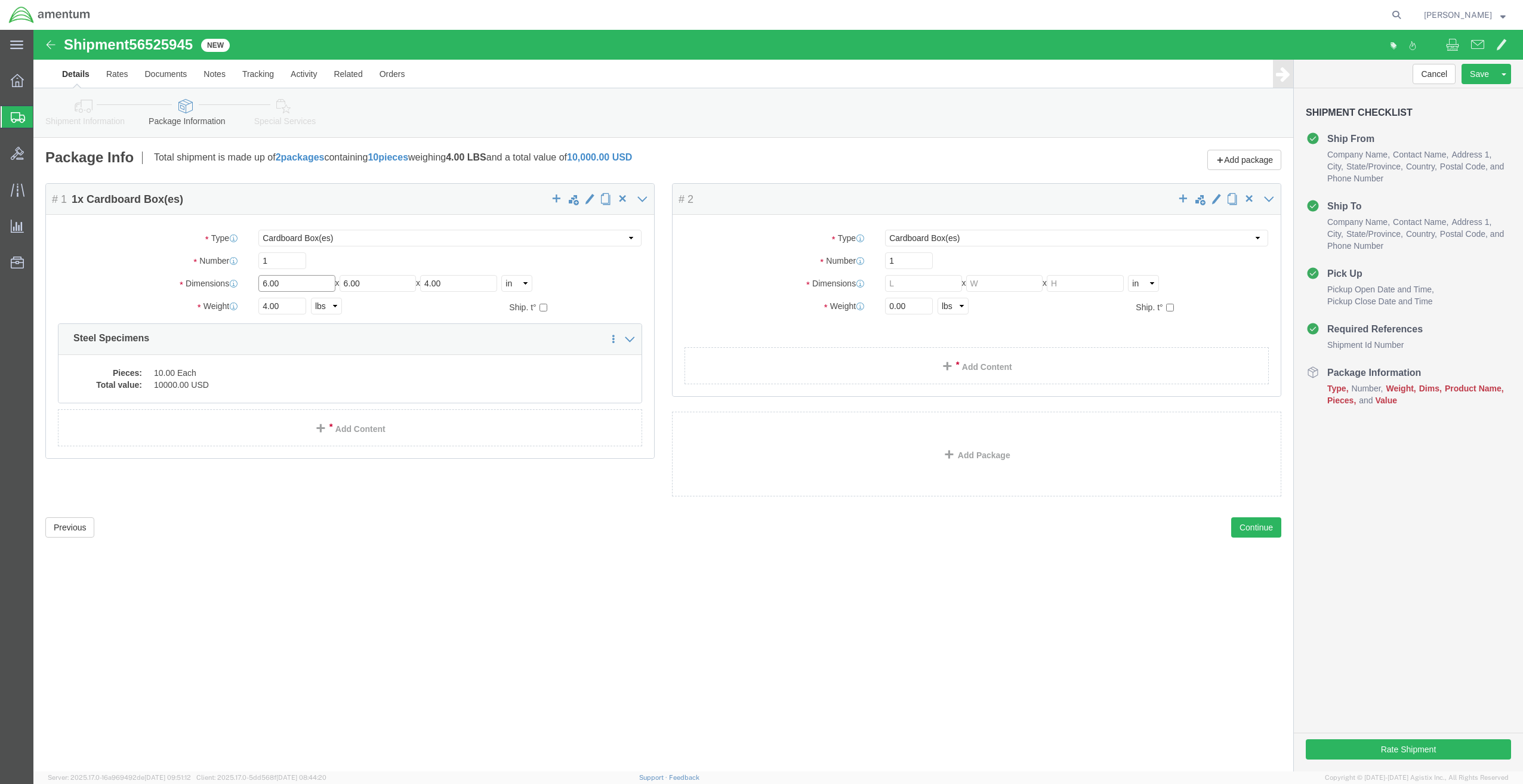
click input "6.00"
click input "1"
type input "15"
type input "4"
type input "5"
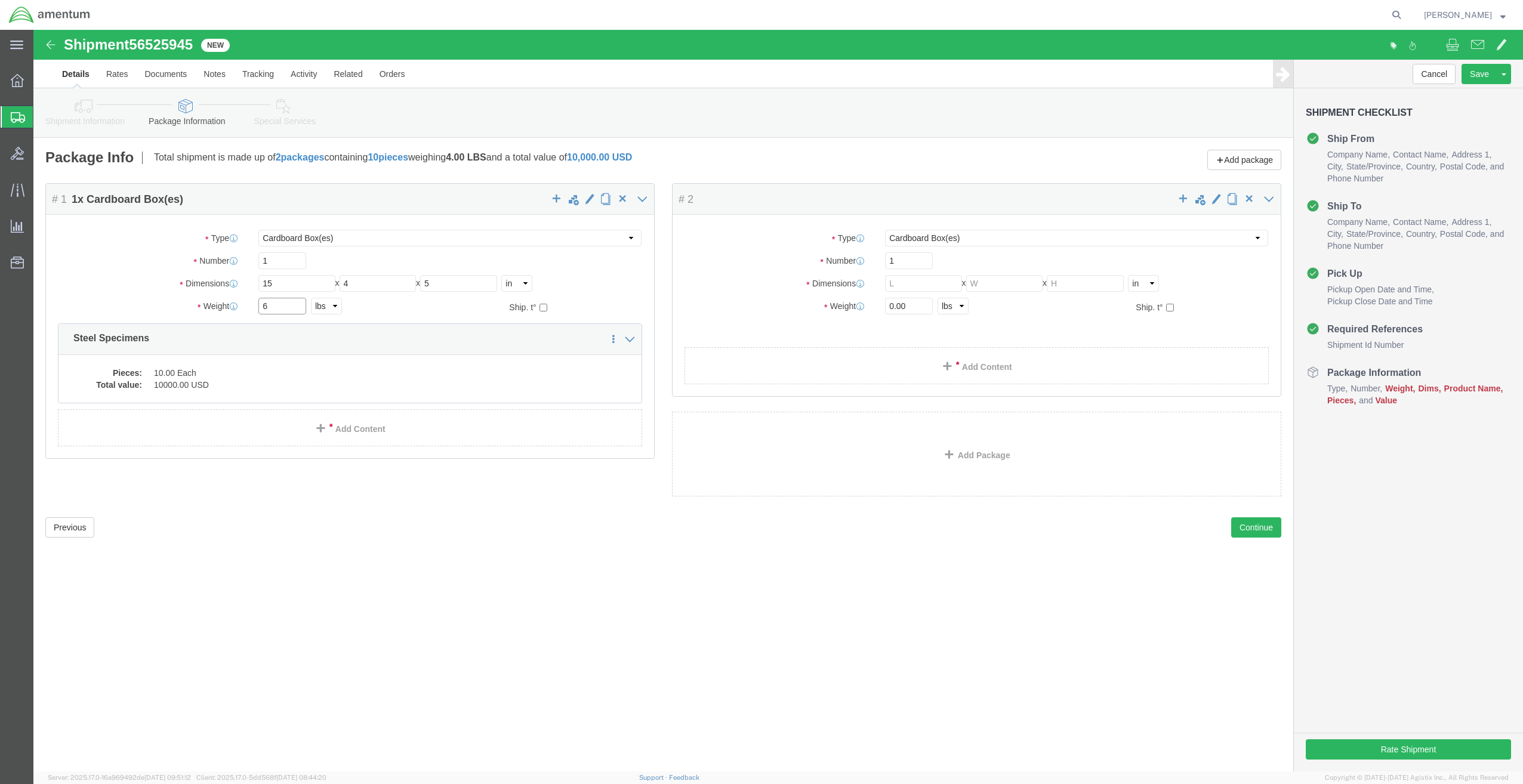
type input "6"
click input "15"
type input "5"
type input "6"
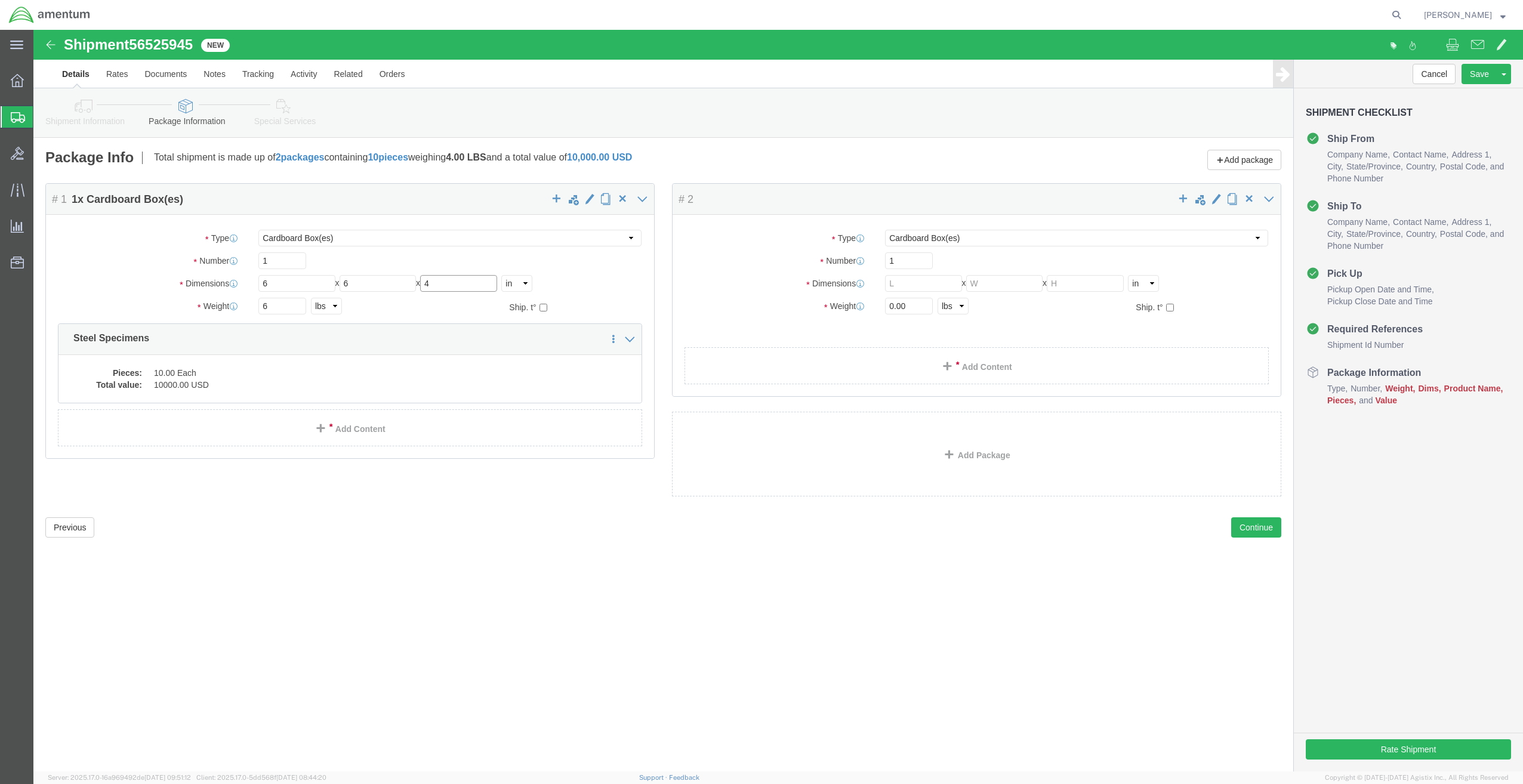
type input "4"
click input "text"
type input "15"
type input "4"
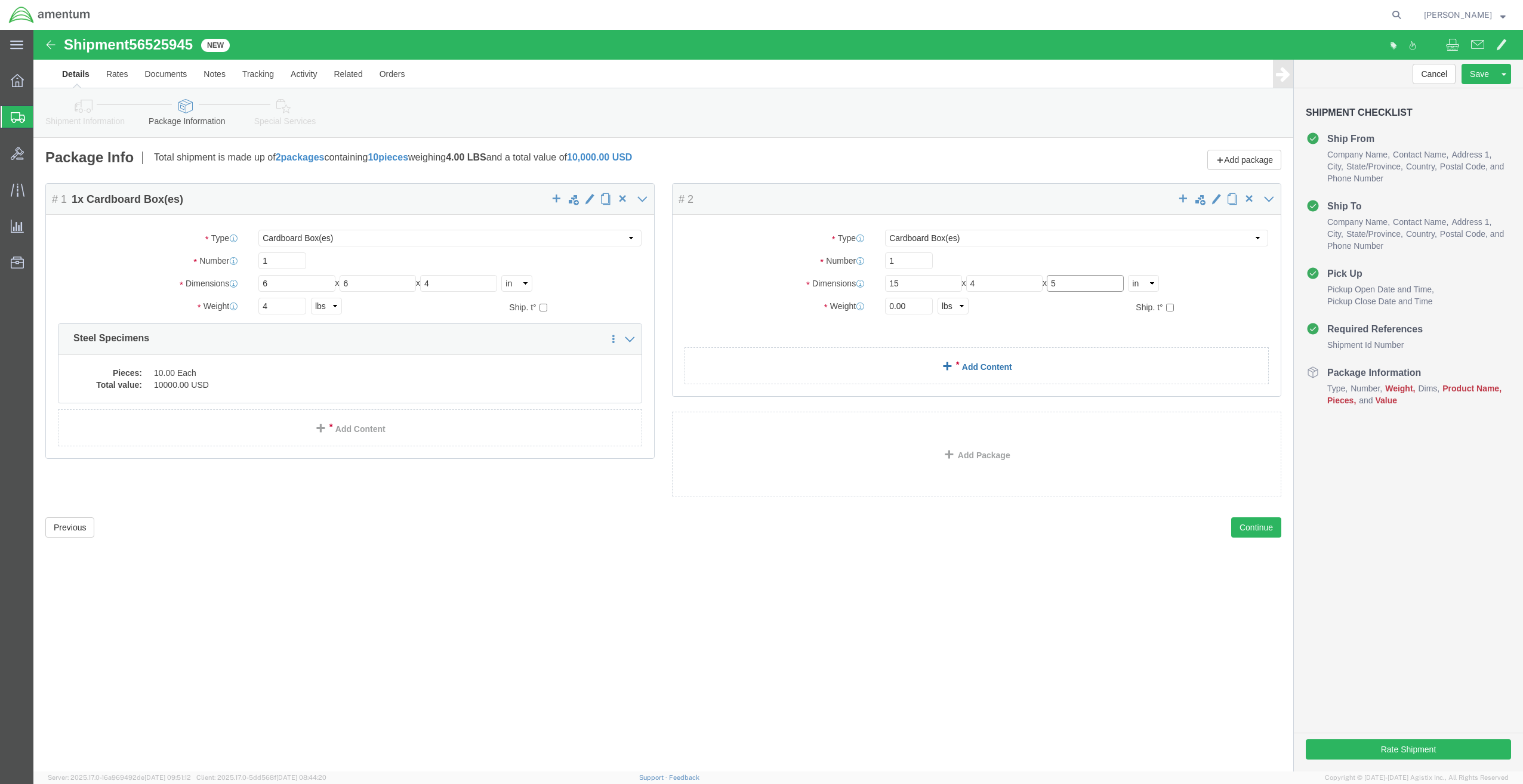
type input "5"
type input "6"
click link "Add Content"
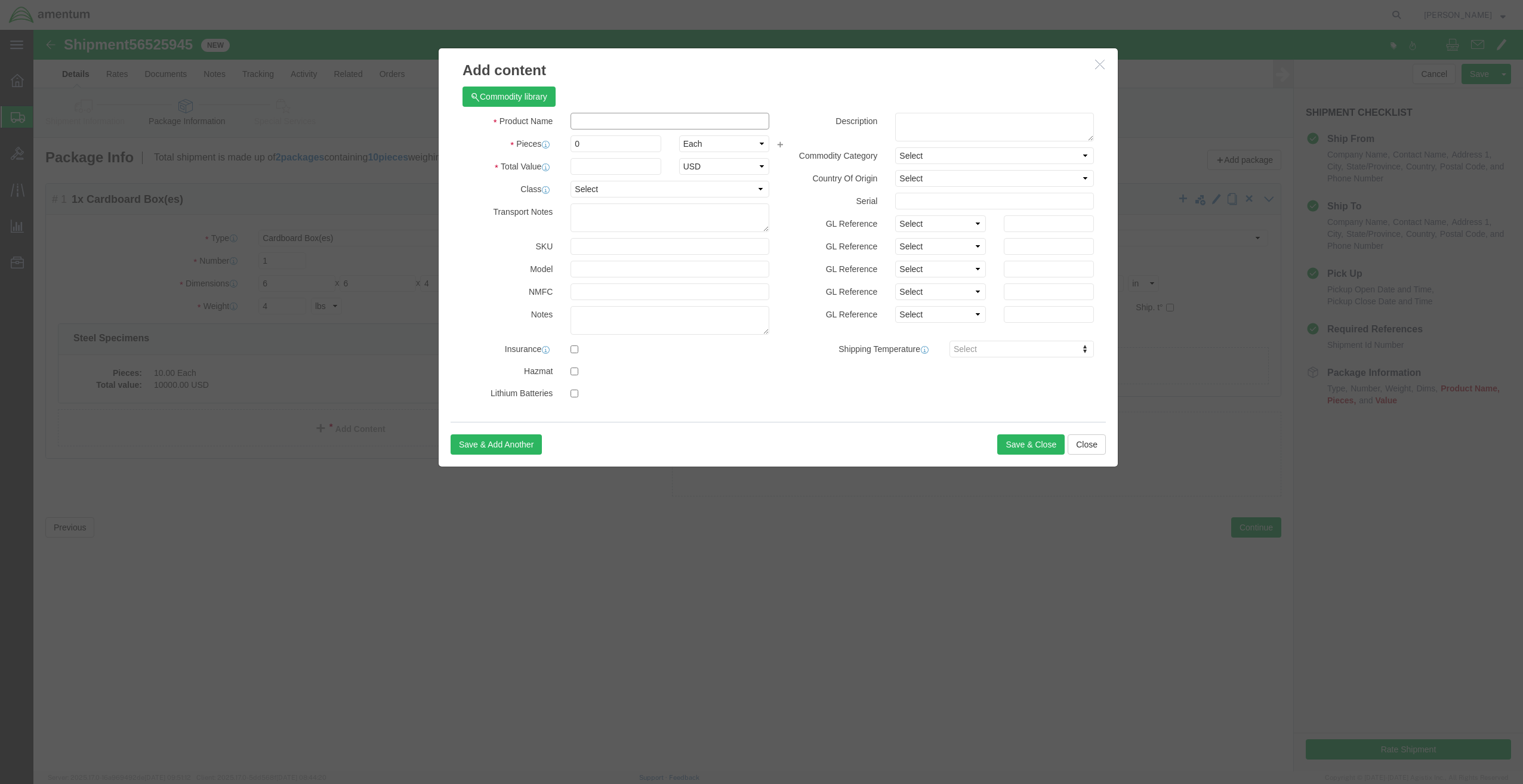
click input "text"
type input "Steel Specimens"
type input "10000"
click input "0"
type input "10"
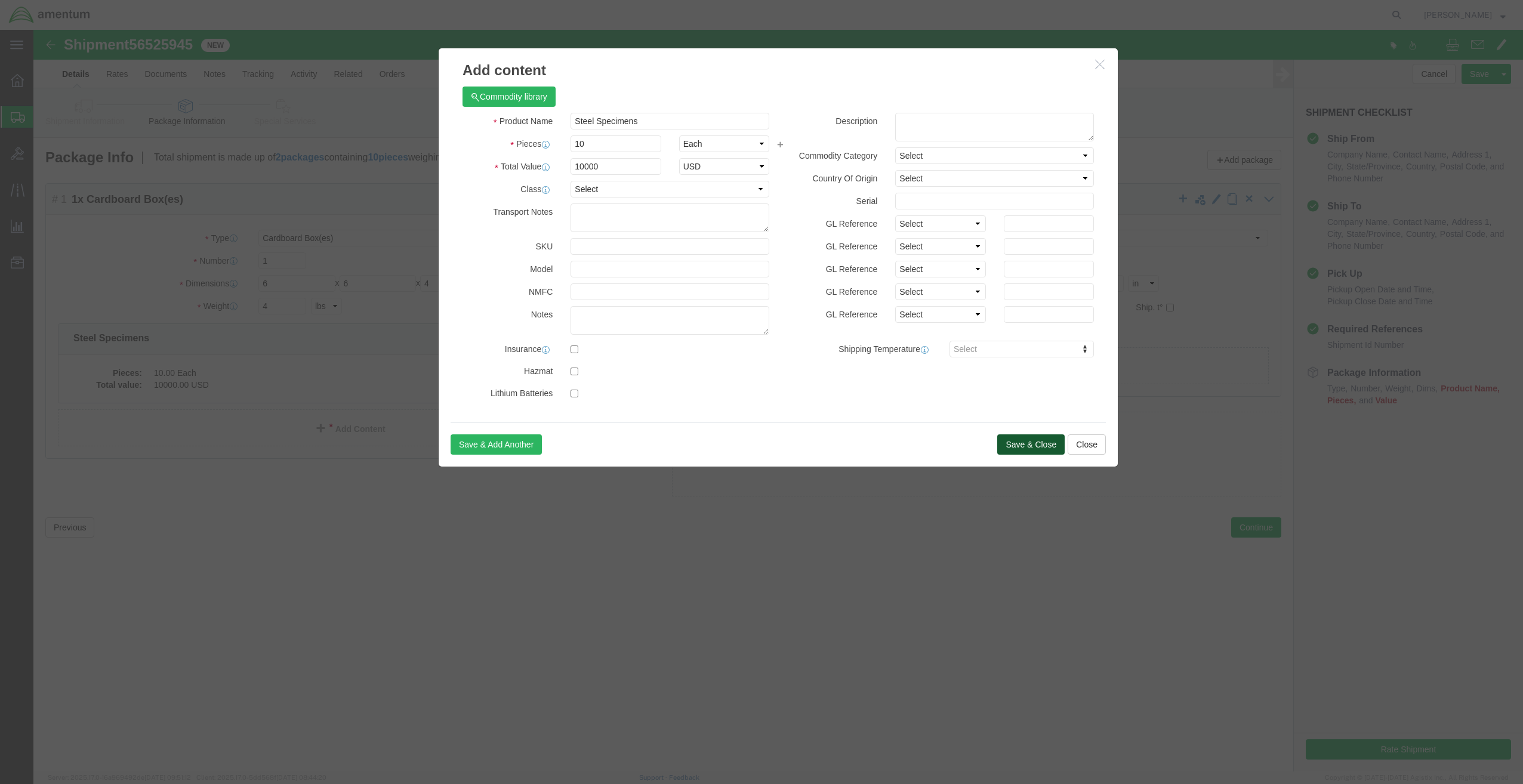
type input "100000"
click button "Save & Close"
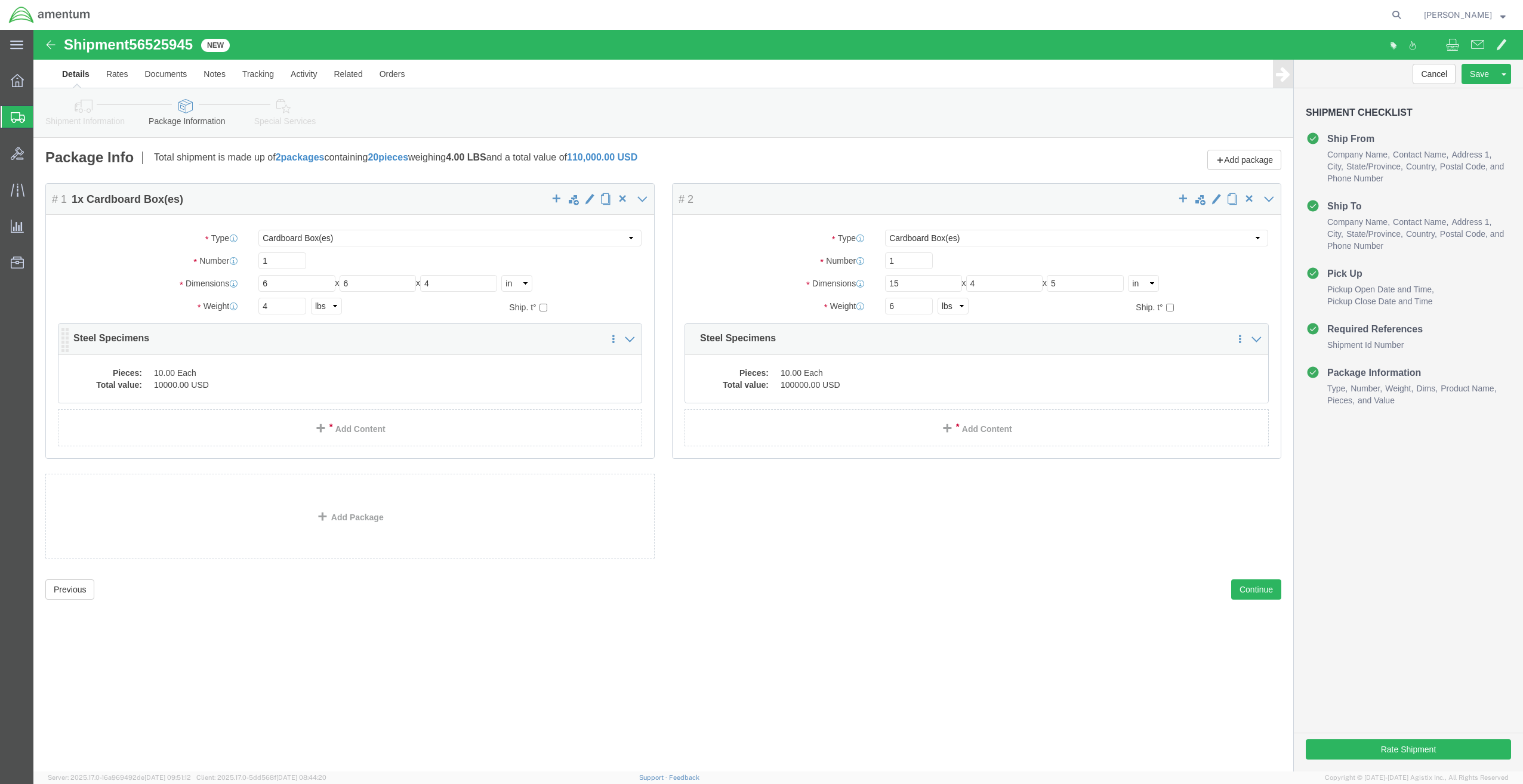
click div "Package Content # 1 1 x Cardboard Box(es) Package Type Select BCK Boxes Bale(s)…"
click dd "10000.00 USD"
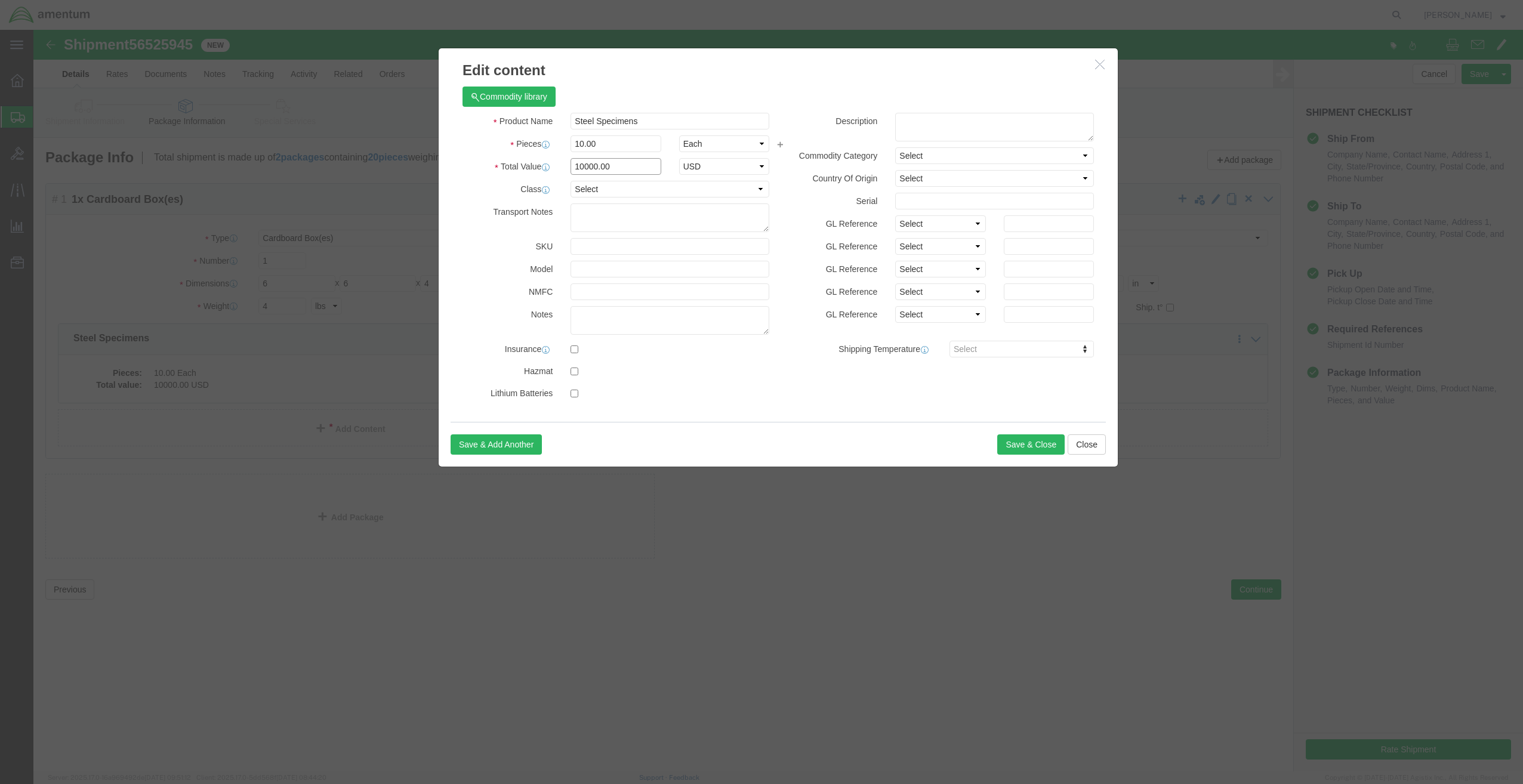
click input "10000.00"
type input "1000.00"
click button "Save & Close"
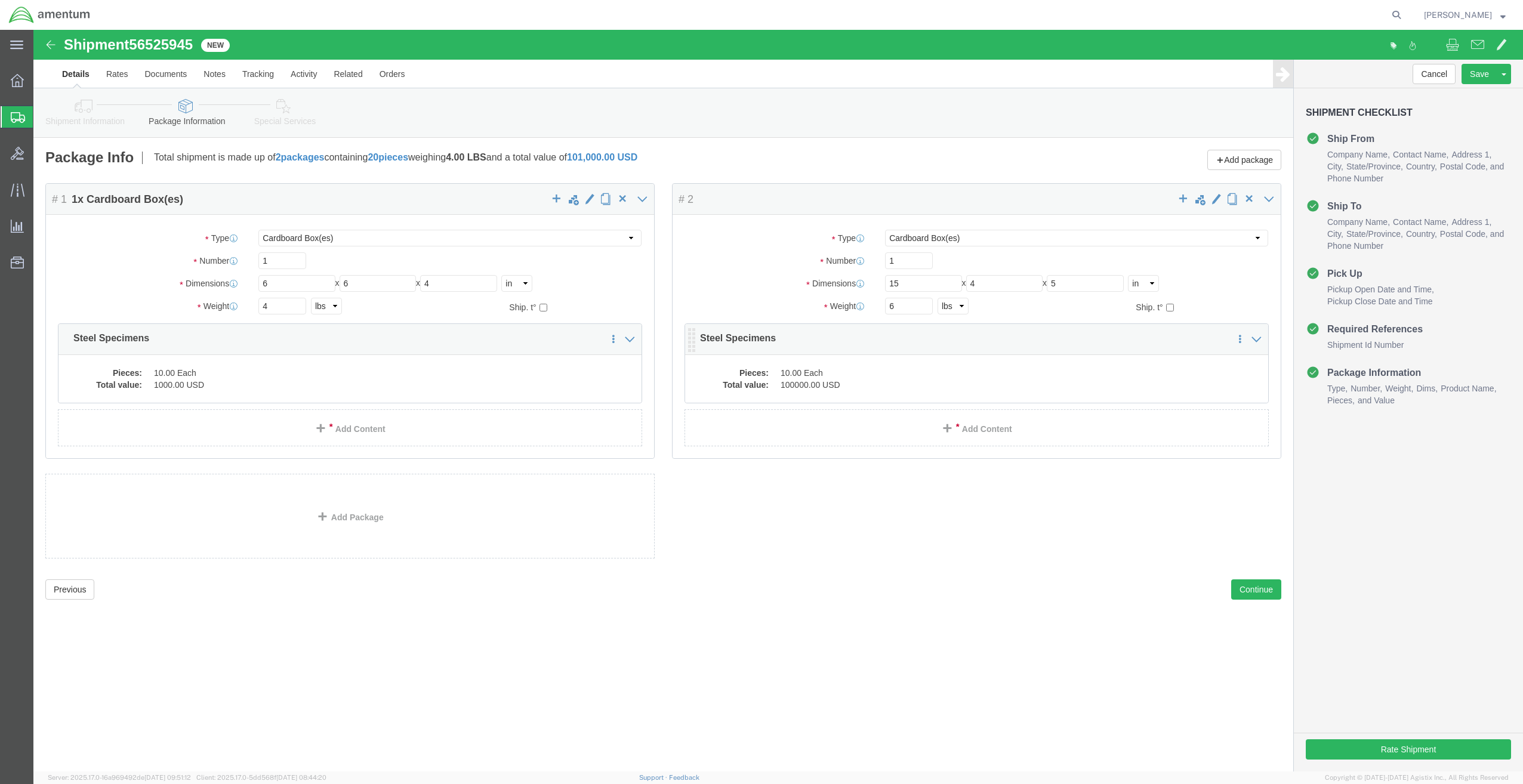
click dd "100000.00 USD"
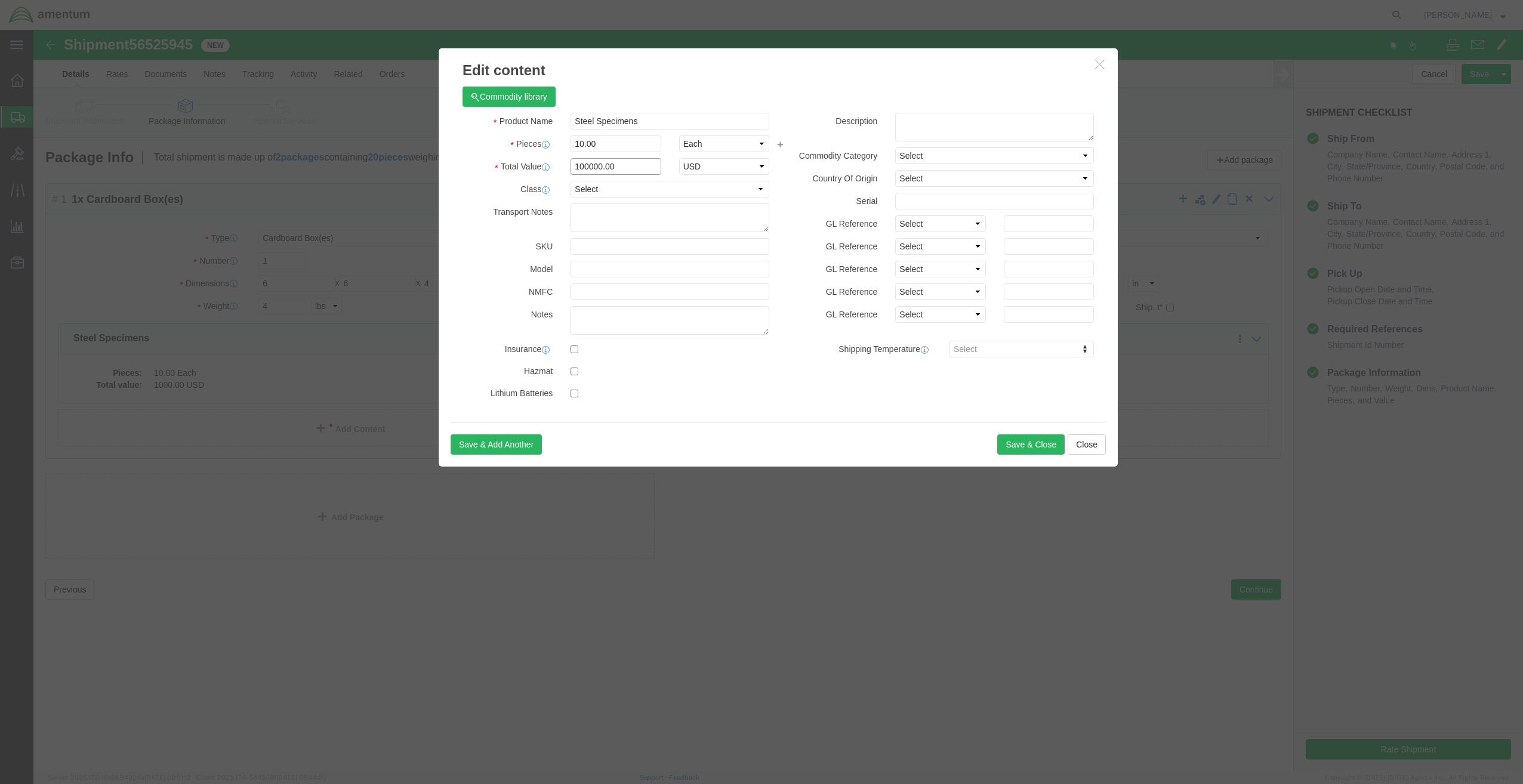
click input "100000.00"
type input "1000.00"
click button "Save & Close"
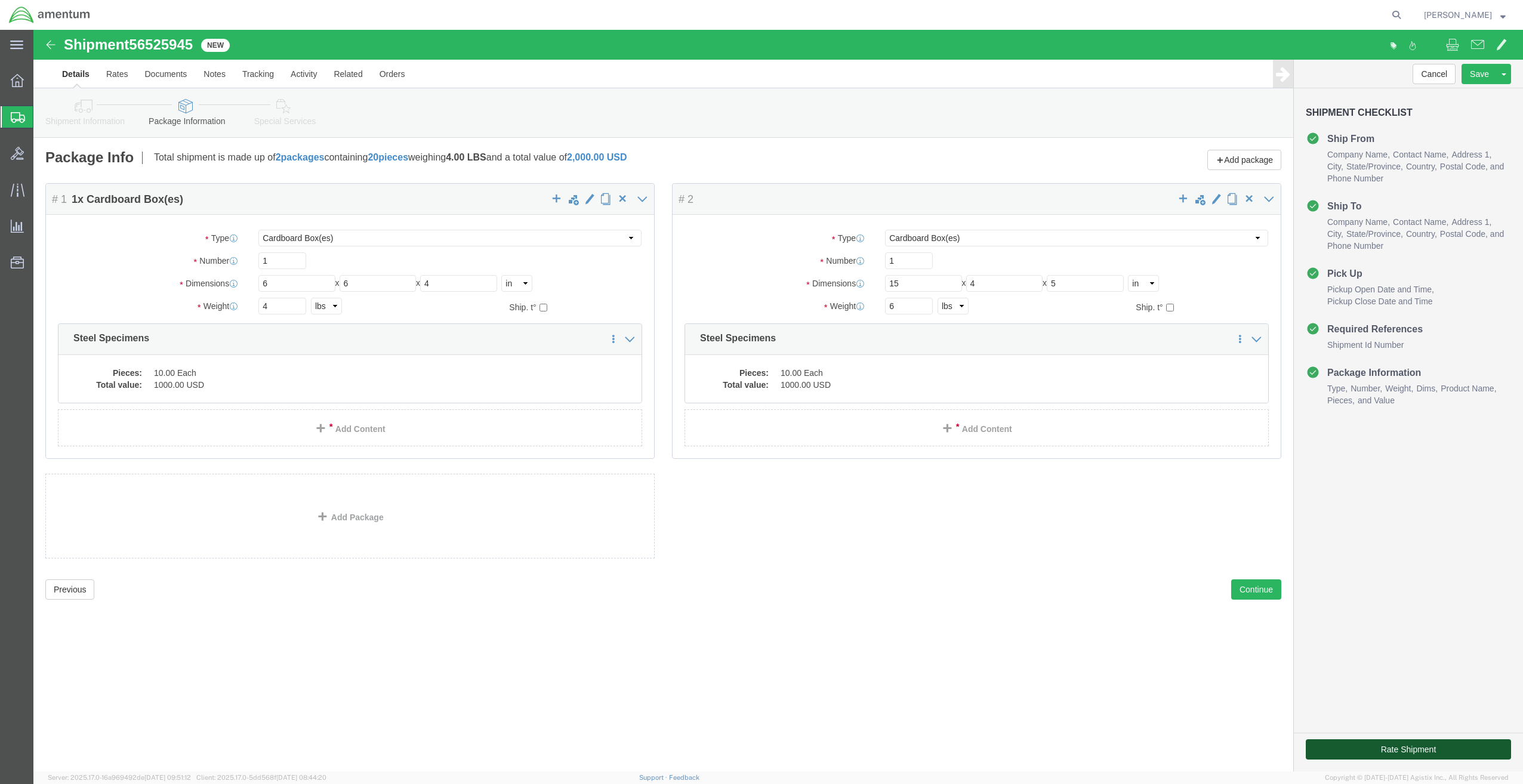
click button "Rate Shipment"
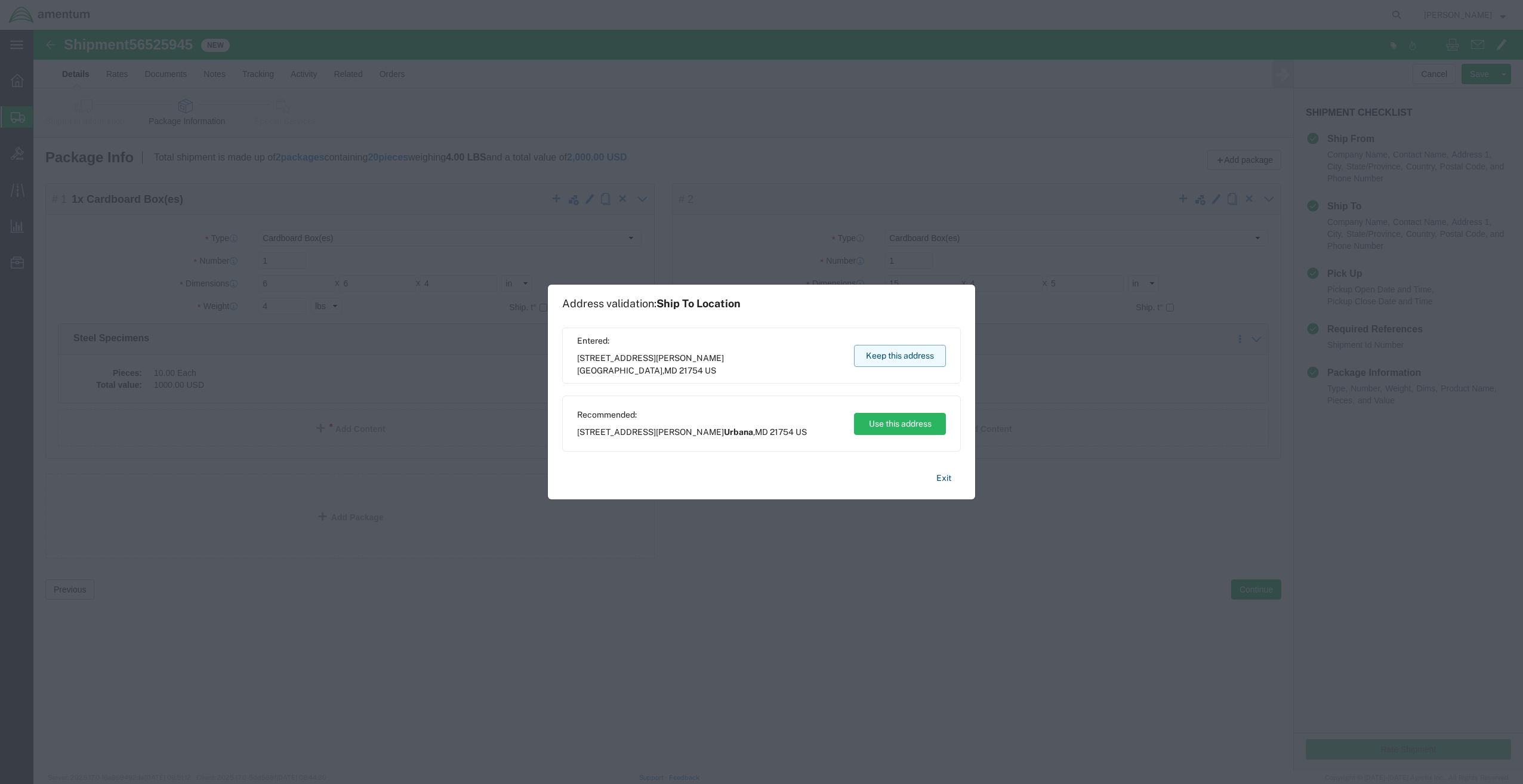
click at [906, 355] on button "Keep this address" at bounding box center [899, 356] width 92 height 22
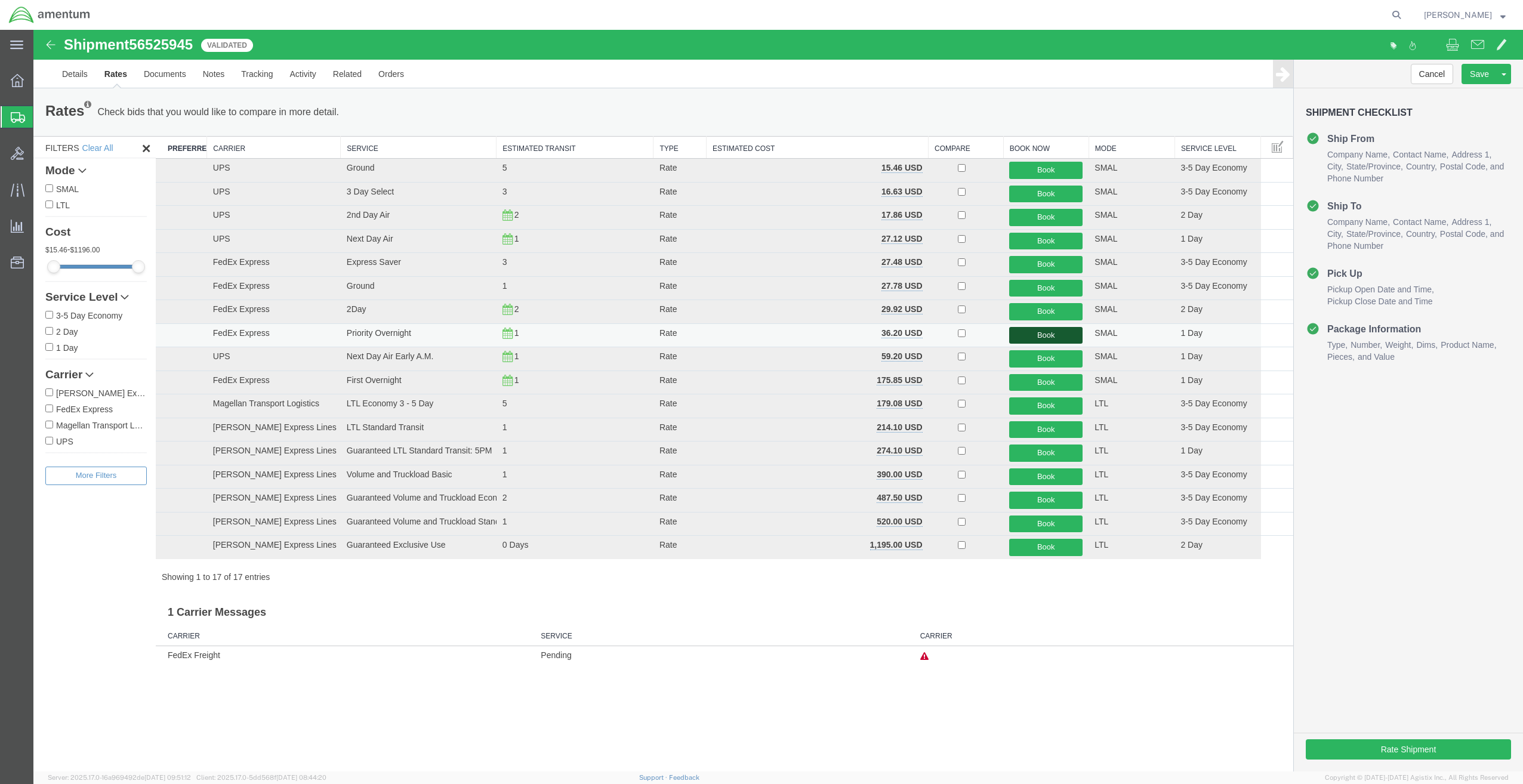
click at [1050, 334] on button "Book" at bounding box center [1045, 335] width 73 height 17
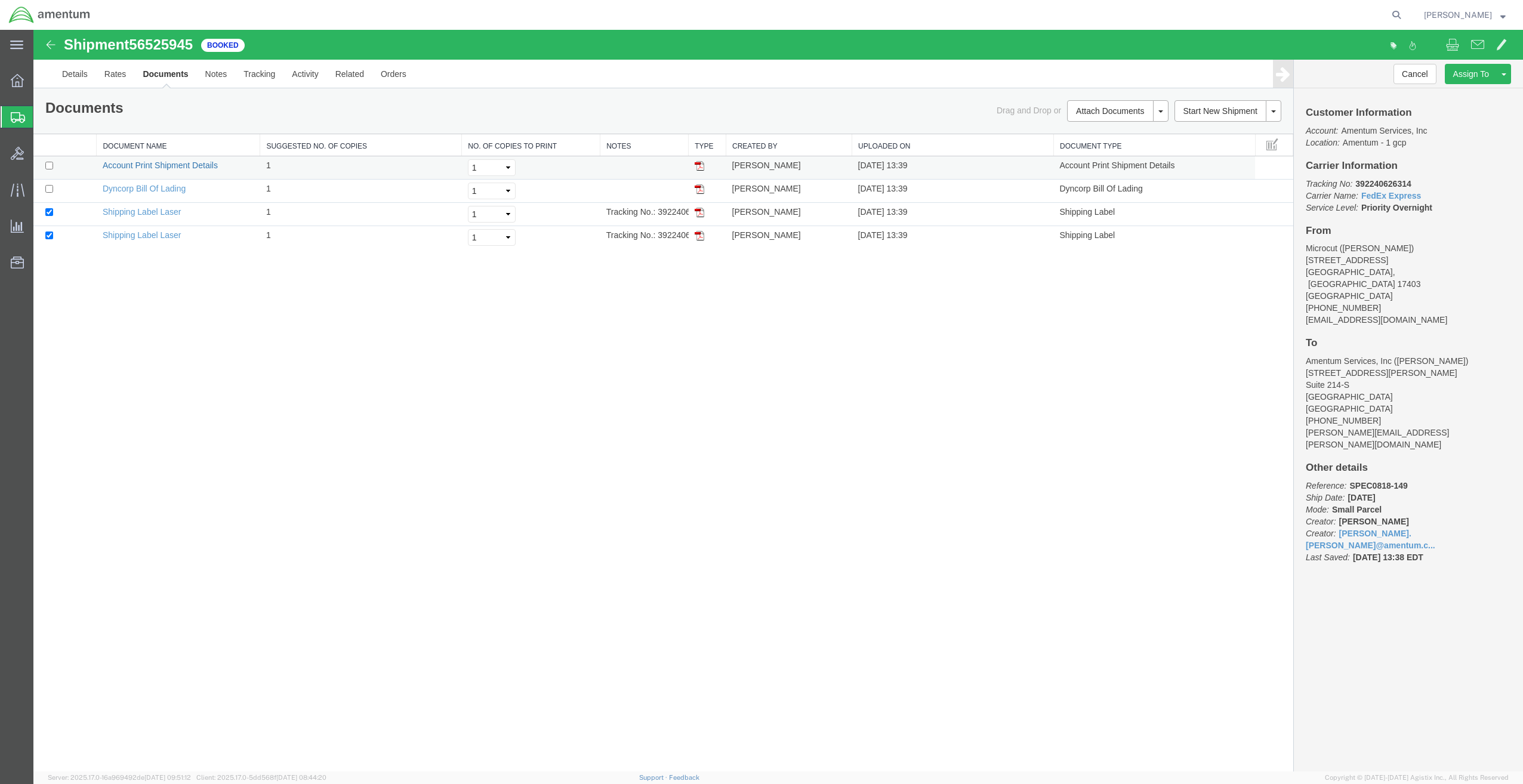
click at [151, 166] on link "Account Print Shipment Details" at bounding box center [159, 165] width 115 height 10
click at [169, 187] on link "Dyncorp Bill Of Lading" at bounding box center [144, 189] width 83 height 10
drag, startPoint x: 68, startPoint y: 73, endPoint x: 90, endPoint y: 78, distance: 22.6
click at [69, 73] on link "Details" at bounding box center [74, 73] width 42 height 29
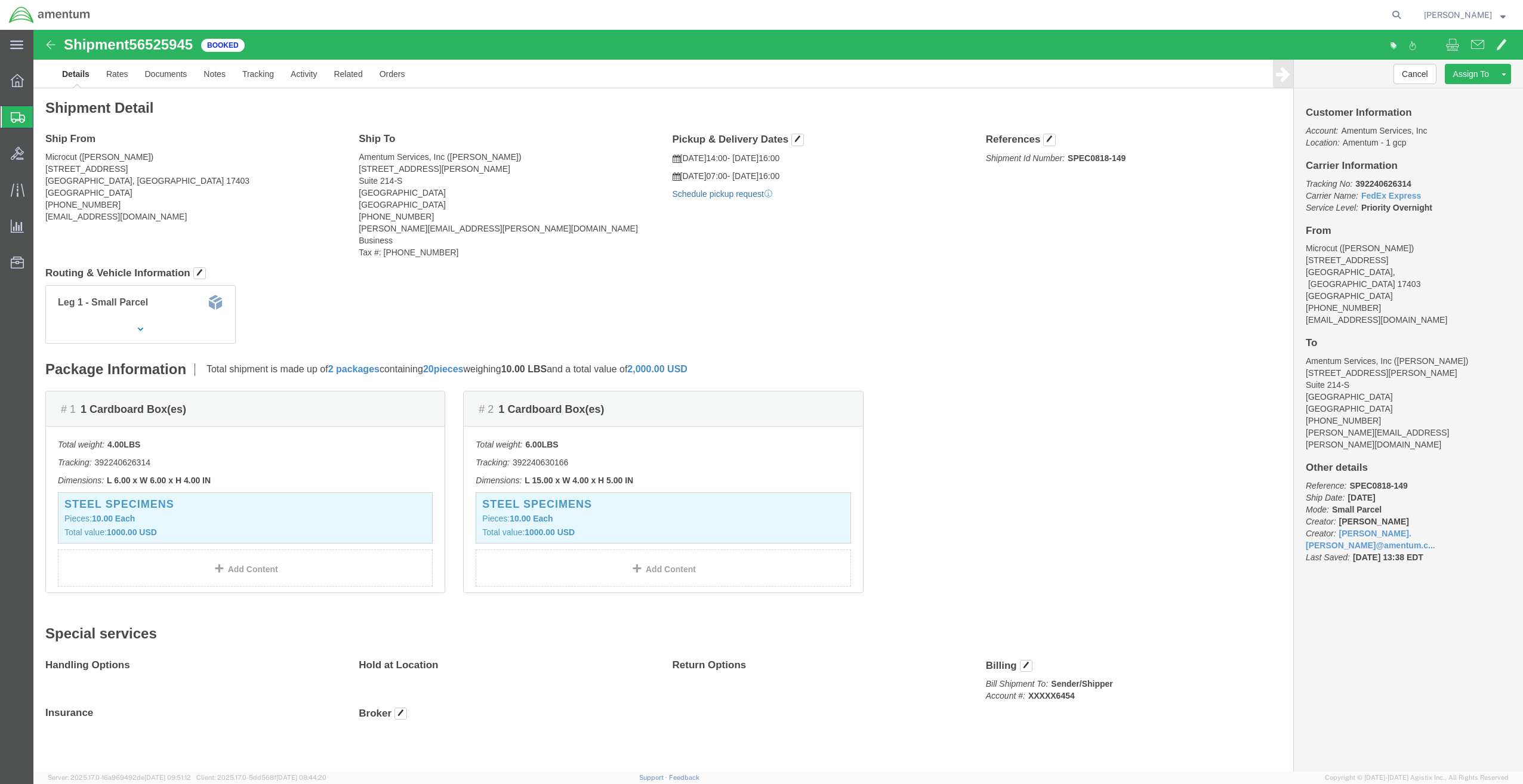
click link "Schedule pickup request"
